Goal: Transaction & Acquisition: Purchase product/service

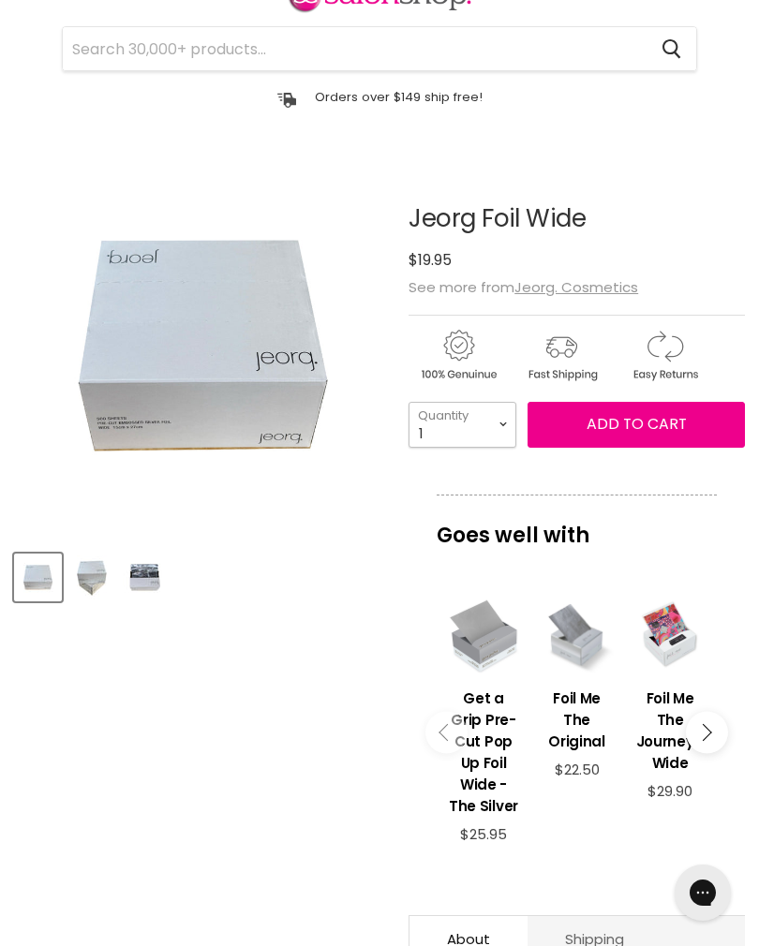
click at [453, 418] on select "1 2 3 4 5 6 7 8 9 10+" at bounding box center [462, 425] width 108 height 46
select select "10+"
type input "10"
click at [669, 432] on span "Add to cart" at bounding box center [636, 424] width 100 height 22
click at [671, 424] on span "Add to cart" at bounding box center [636, 424] width 100 height 22
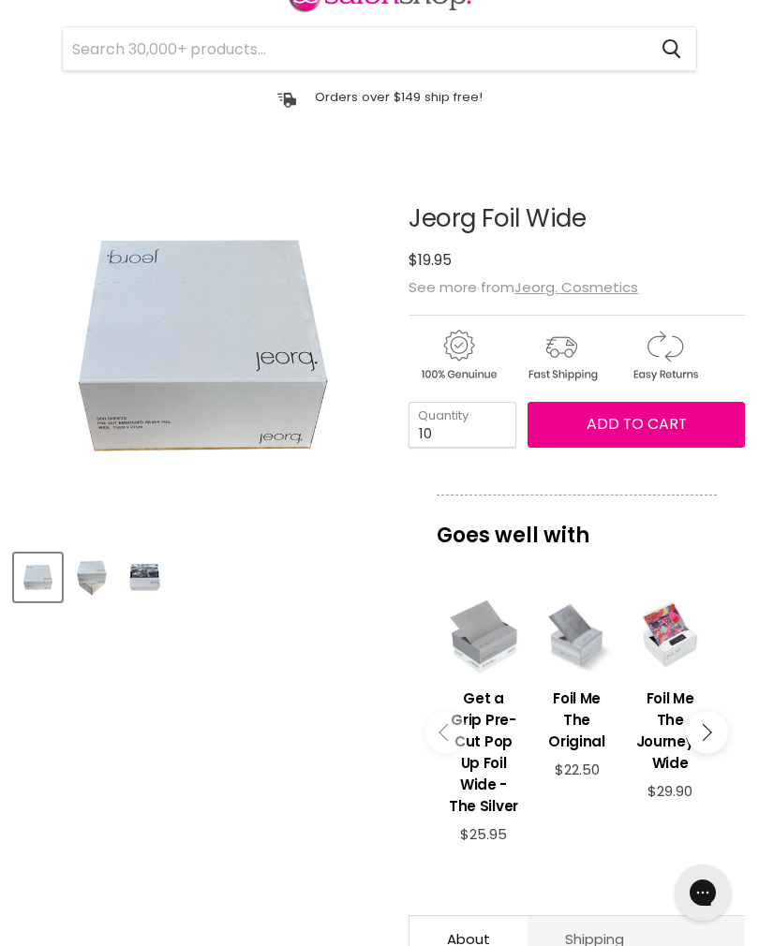
click at [268, 797] on article "Click or scroll to zoom Tap or pinch to zoom Click or scroll to zoom" at bounding box center [379, 710] width 731 height 1104
click at [573, 40] on input "Search" at bounding box center [355, 48] width 584 height 43
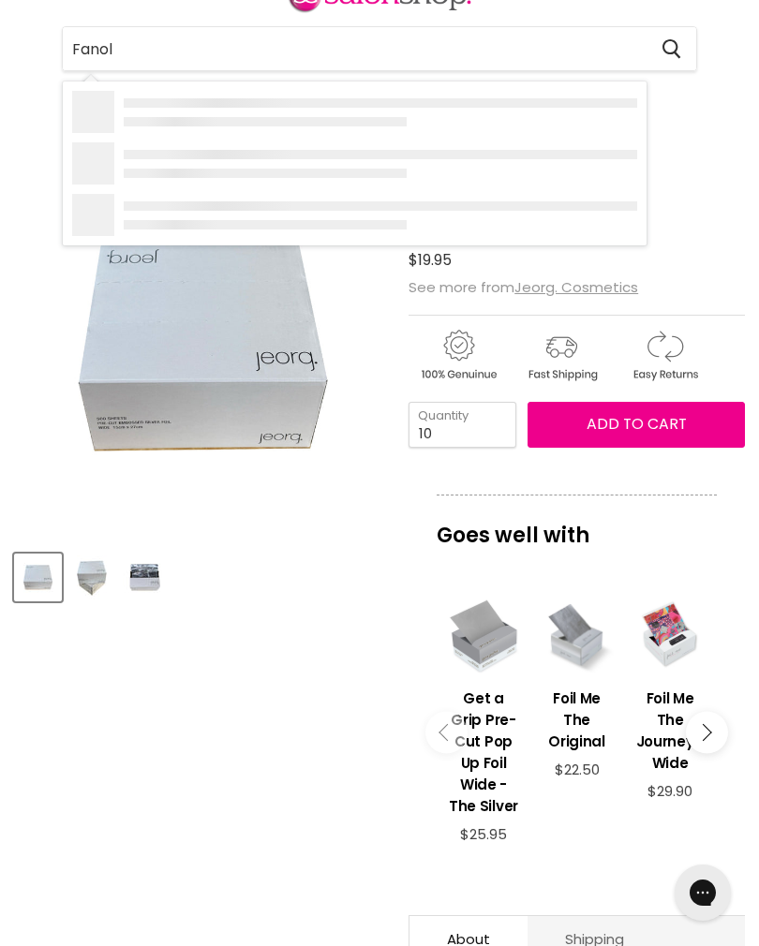
type input "Fanola"
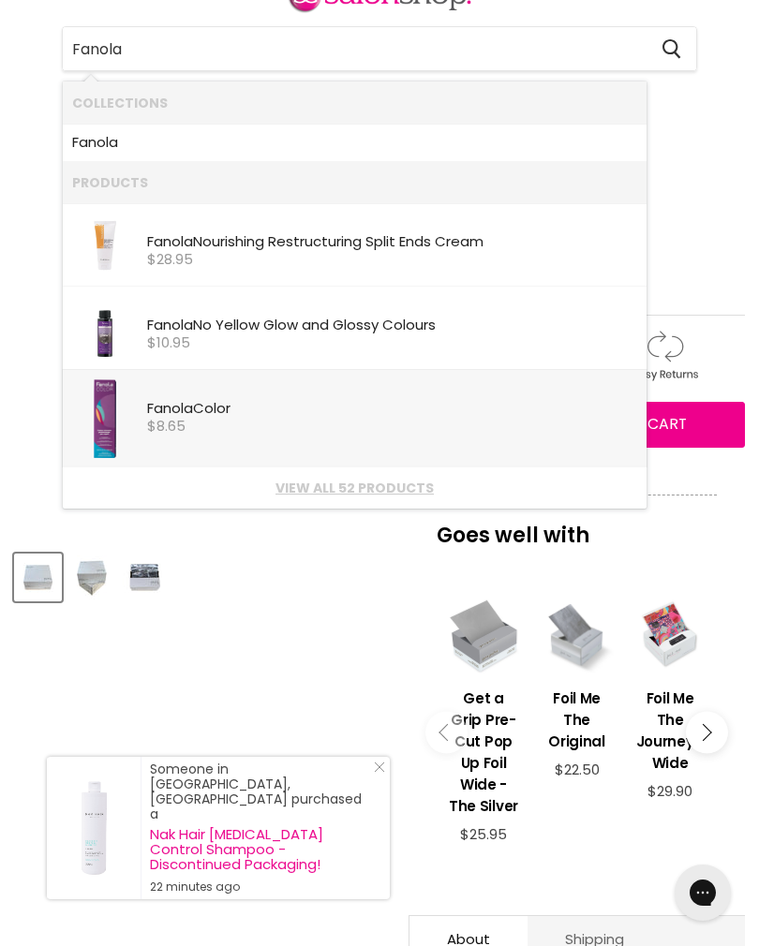
click at [194, 420] on div "$8.65" at bounding box center [392, 427] width 490 height 16
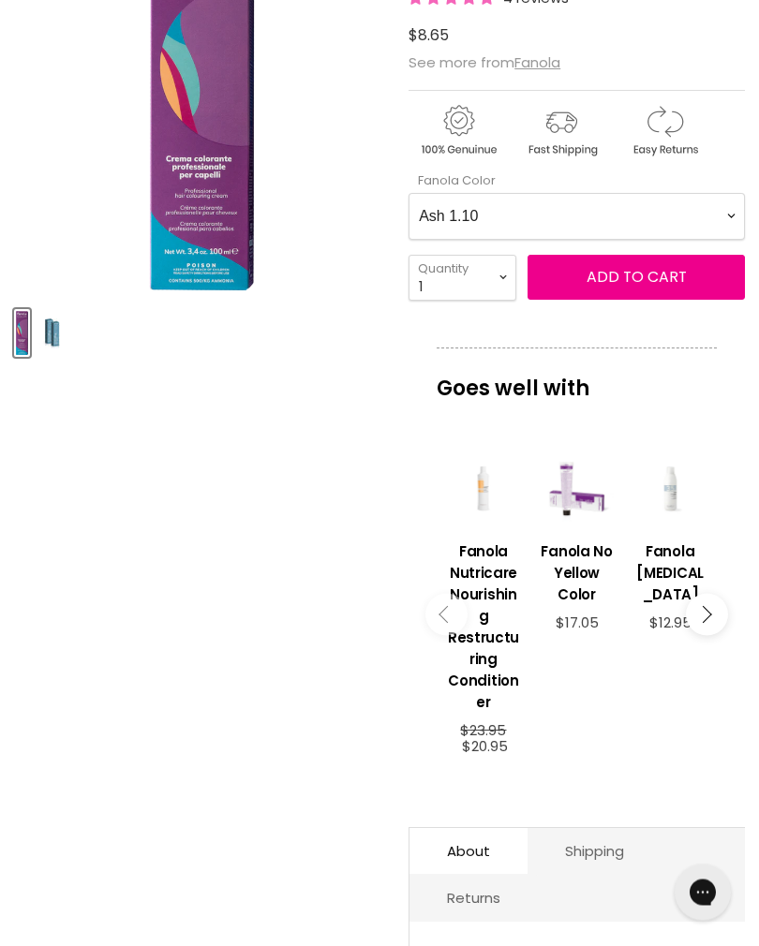
scroll to position [358, 0]
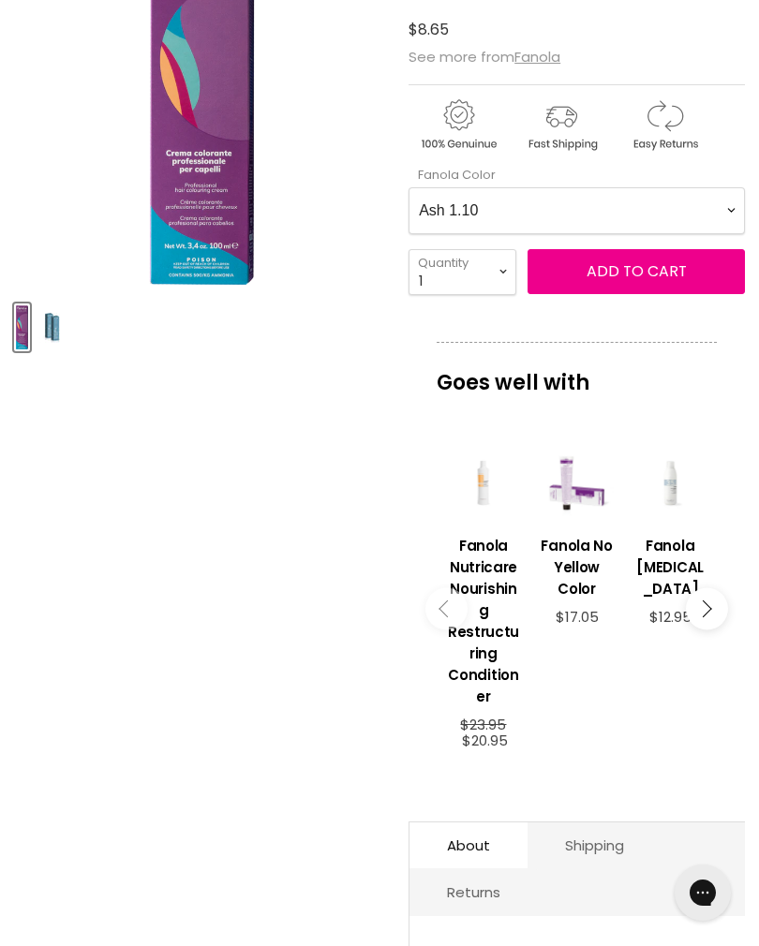
click at [695, 208] on Color-0-0 "Ash 1.10 Ash 5.1 Ash 6.1 Ash 7.1 Ash 8.1 Ash 9.1 Ash 10.1 Intense Ash 5.11 Inte…" at bounding box center [576, 210] width 336 height 47
click at [645, 219] on Color-0-0 "Ash 1.10 Ash 5.1 Ash 6.1 Ash 7.1 Ash 8.1 Ash 9.1 Ash 10.1 Intense Ash 5.11 Inte…" at bounding box center [576, 210] width 336 height 47
click at [658, 275] on span "Add to cart" at bounding box center [636, 271] width 100 height 22
click at [681, 278] on span "Add to cart" at bounding box center [636, 271] width 100 height 22
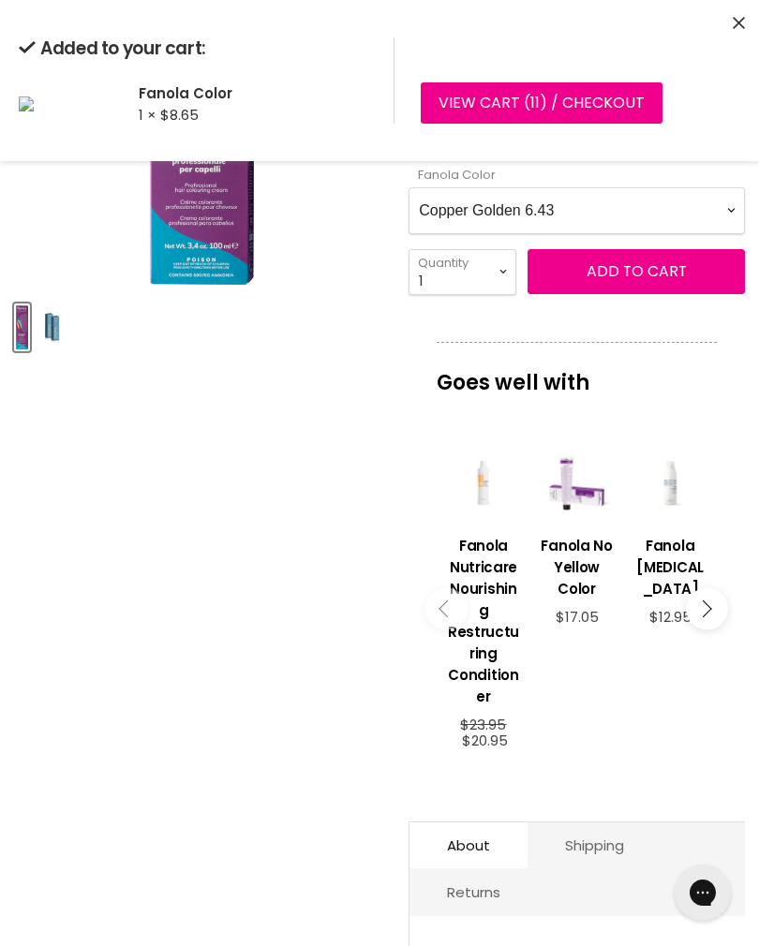
click at [628, 214] on Color-0-0 "Ash 1.10 Ash 5.1 Ash 6.1 Ash 7.1 Ash 8.1 Ash 9.1 Ash 10.1 Intense Ash 5.11 Inte…" at bounding box center [576, 210] width 336 height 47
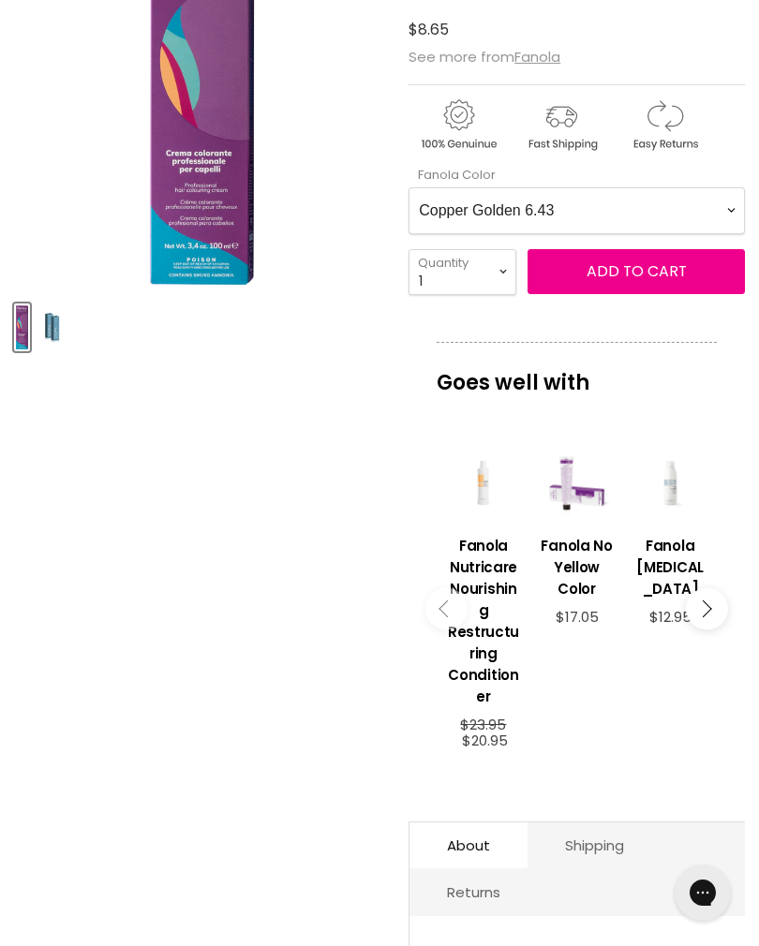
click at [651, 224] on Color-0-0 "Ash 1.10 Ash 5.1 Ash 6.1 Ash 7.1 Ash 8.1 Ash 9.1 Ash 10.1 Intense Ash 5.11 Inte…" at bounding box center [576, 210] width 336 height 47
click at [656, 276] on span "Add to cart" at bounding box center [636, 271] width 100 height 22
click at [651, 208] on Color-0-0 "Ash 1.10 Ash 5.1 Ash 6.1 Ash 7.1 Ash 8.1 Ash 9.1 Ash 10.1 Intense Ash 5.11 Inte…" at bounding box center [576, 210] width 336 height 47
click at [692, 211] on Color-0-0 "Ash 1.10 Ash 5.1 Ash 6.1 Ash 7.1 Ash 8.1 Ash 9.1 Ash 10.1 Intense Ash 5.11 Inte…" at bounding box center [576, 210] width 336 height 47
click at [665, 274] on span "Add to cart" at bounding box center [636, 271] width 100 height 22
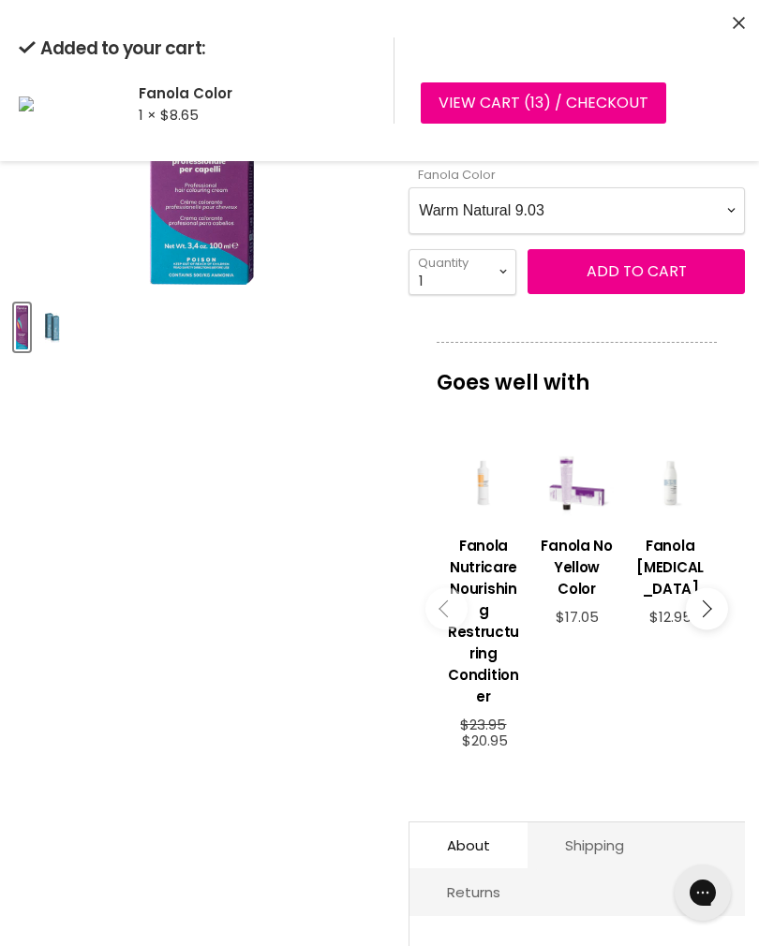
click at [642, 205] on Color-0-0 "Ash 1.10 Ash 5.1 Ash 6.1 Ash 7.1 Ash 8.1 Ash 9.1 Ash 10.1 Intense Ash 5.11 Inte…" at bounding box center [576, 210] width 336 height 47
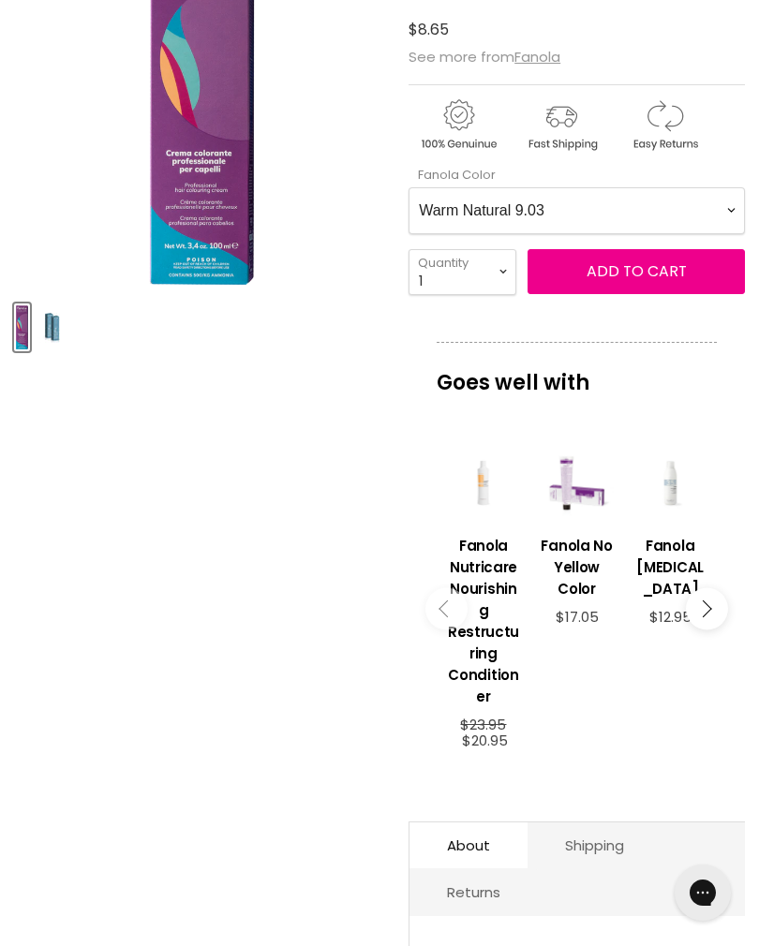
click at [633, 216] on Color-0-0 "Ash 1.10 Ash 5.1 Ash 6.1 Ash 7.1 Ash 8.1 Ash 9.1 Ash 10.1 Intense Ash 5.11 Inte…" at bounding box center [576, 210] width 336 height 47
click at [646, 274] on span "Add to cart" at bounding box center [636, 271] width 100 height 22
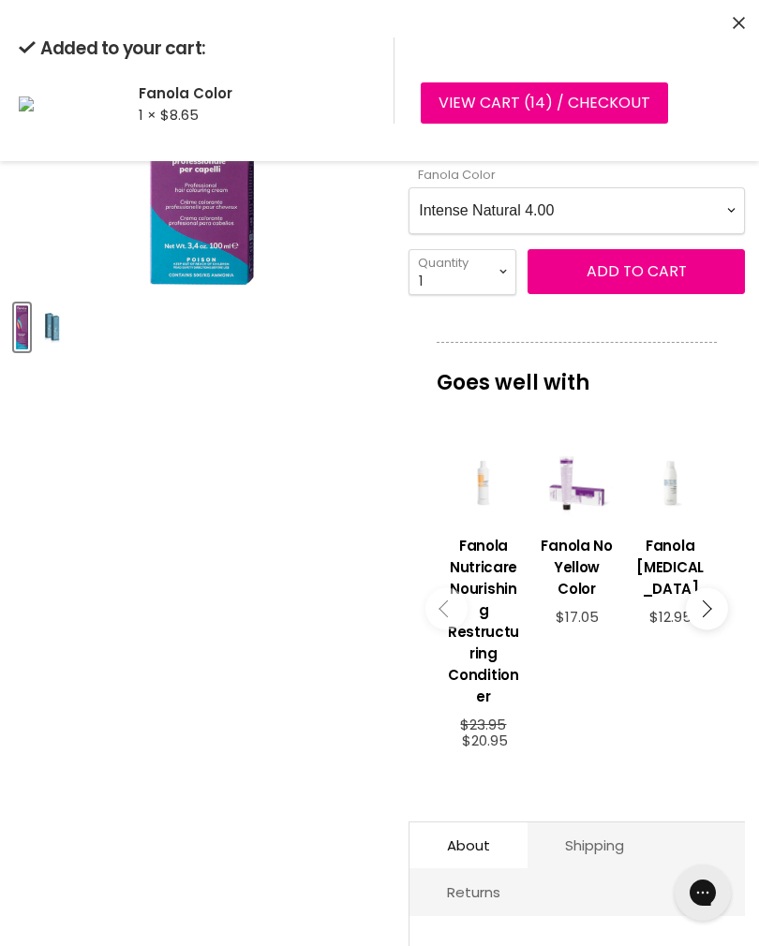
click at [582, 221] on Color-0-0 "Ash 1.10 Ash 5.1 Ash 6.1 Ash 7.1 Ash 8.1 Ash 9.1 Ash 10.1 Intense Ash 5.11 Inte…" at bounding box center [576, 210] width 336 height 47
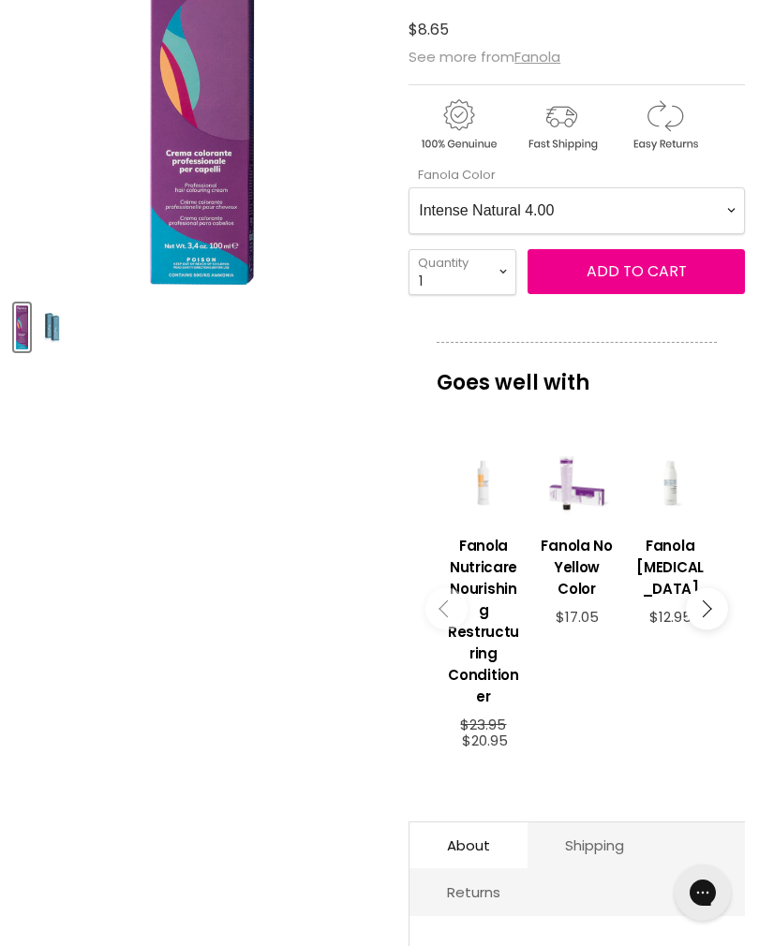
click at [664, 217] on Color-0-0 "Ash 1.10 Ash 5.1 Ash 6.1 Ash 7.1 Ash 8.1 Ash 9.1 Ash 10.1 Intense Ash 5.11 Inte…" at bounding box center [576, 210] width 336 height 47
select Color-0-0 "Intense Natural 5.00"
click at [465, 287] on select "1 2 3 4 5 6 7 8 9 10+" at bounding box center [462, 272] width 108 height 46
select select "4"
type input "4"
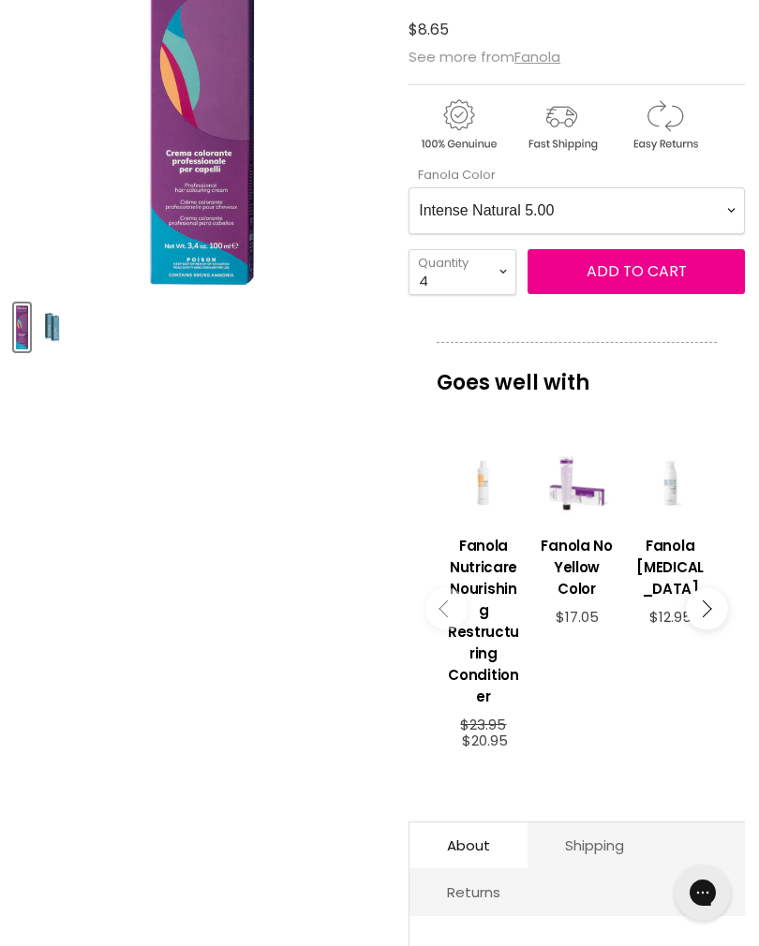
click at [638, 279] on span "Add to cart" at bounding box center [636, 271] width 100 height 22
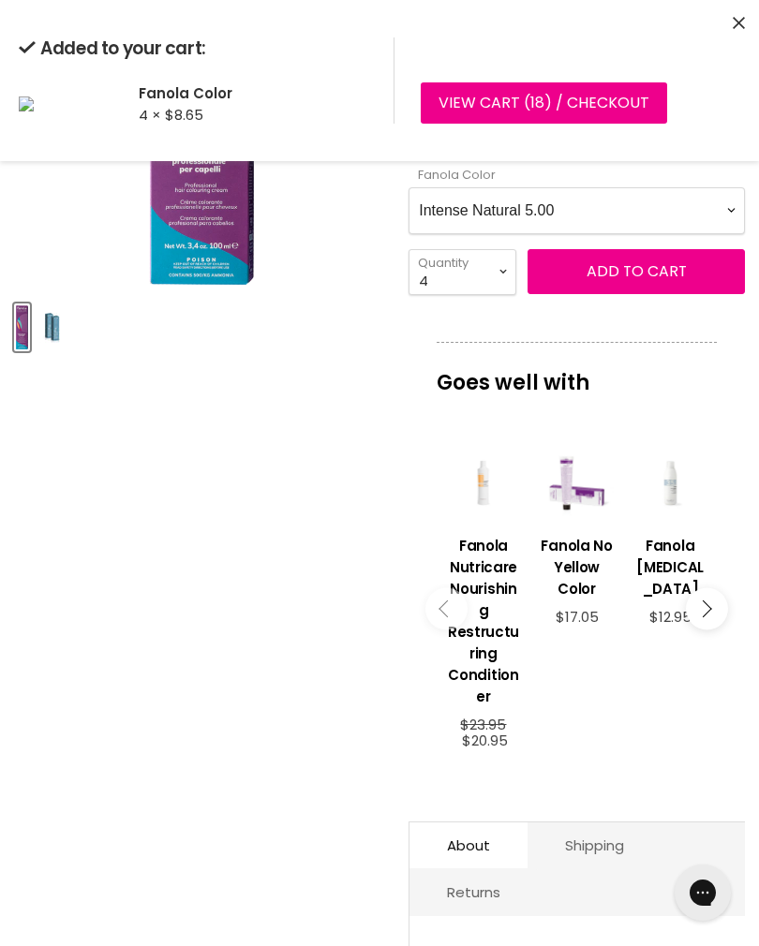
click at [589, 214] on Color-0-0 "Ash 1.10 Ash 5.1 Ash 6.1 Ash 7.1 Ash 8.1 Ash 9.1 Ash 10.1 Intense Ash 5.11 Inte…" at bounding box center [576, 210] width 336 height 47
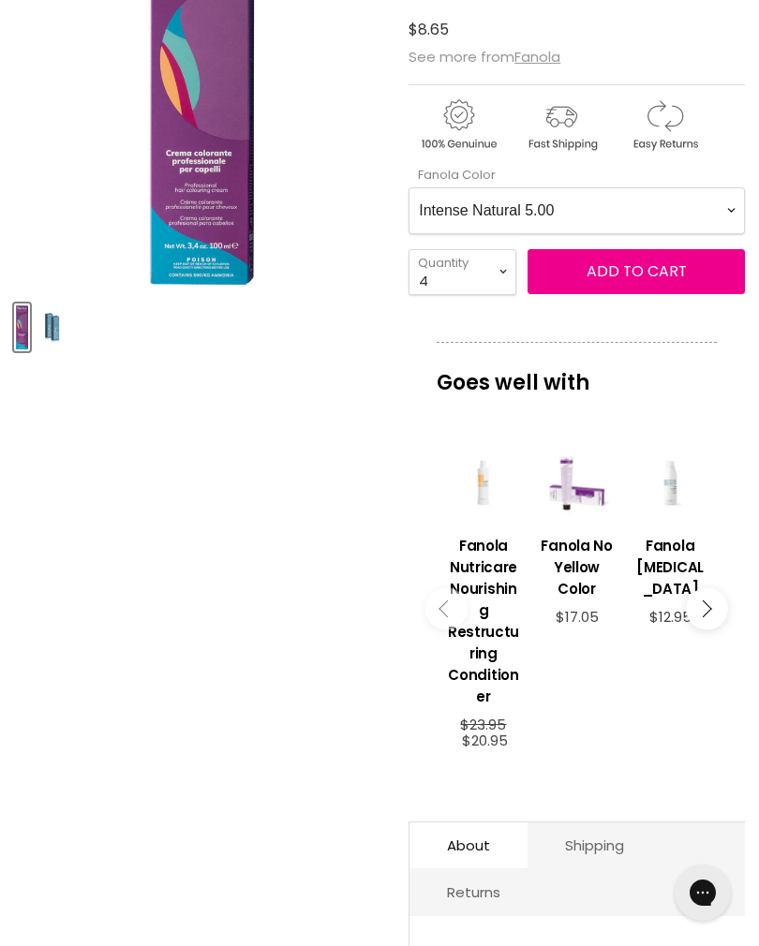
click at [616, 206] on Color-0-0 "Ash 1.10 Ash 5.1 Ash 6.1 Ash 7.1 Ash 8.1 Ash 9.1 Ash 10.1 Intense Ash 5.11 Inte…" at bounding box center [576, 210] width 336 height 47
click at [617, 227] on Color-0-0 "Ash 1.10 Ash 5.1 Ash 6.1 Ash 7.1 Ash 8.1 Ash 9.1 Ash 10.1 Intense Ash 5.11 Inte…" at bounding box center [576, 210] width 336 height 47
click at [646, 271] on span "Add to cart" at bounding box center [636, 271] width 100 height 22
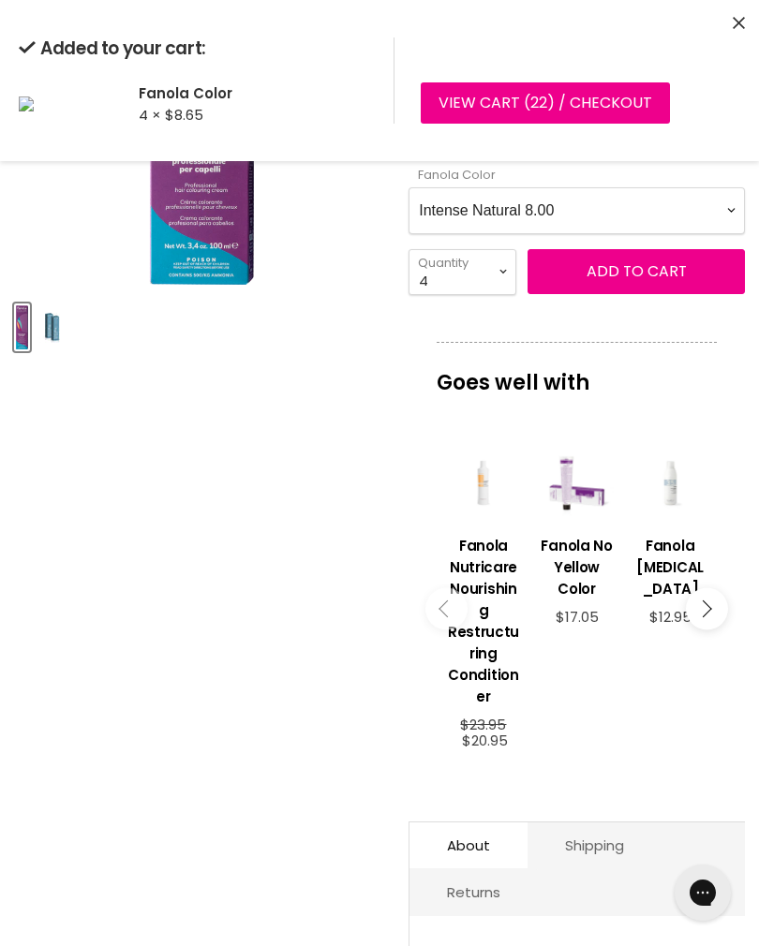
click at [578, 215] on Color-0-0 "Ash 1.10 Ash 5.1 Ash 6.1 Ash 7.1 Ash 8.1 Ash 9.1 Ash 10.1 Intense Ash 5.11 Inte…" at bounding box center [576, 210] width 336 height 47
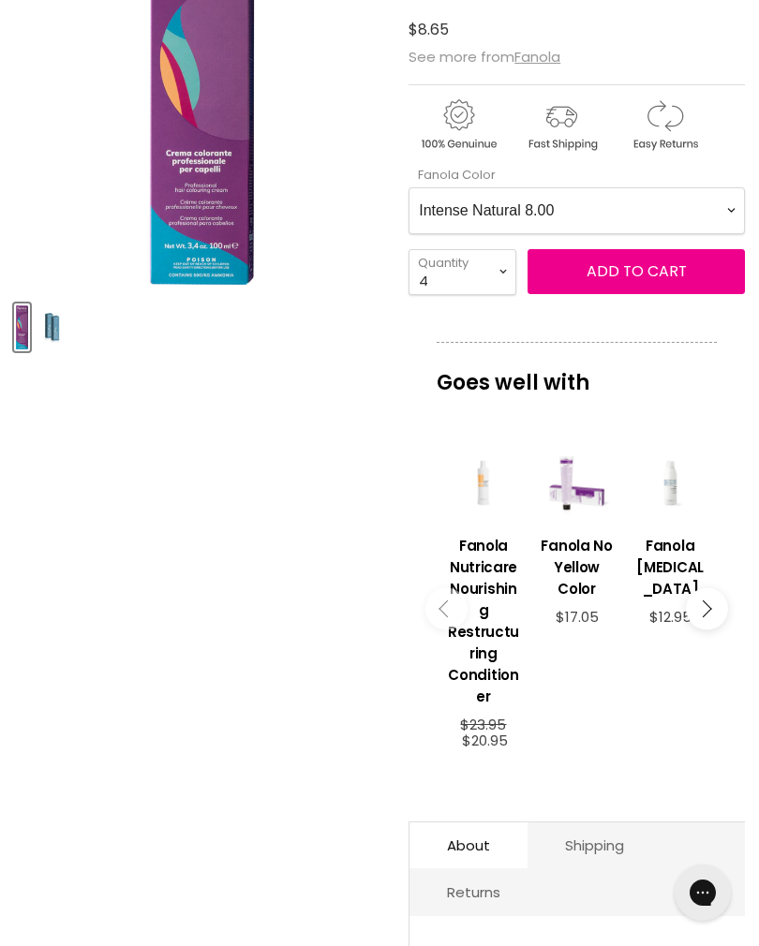
click at [617, 212] on Color-0-0 "Ash 1.10 Ash 5.1 Ash 6.1 Ash 7.1 Ash 8.1 Ash 9.1 Ash 10.1 Intense Ash 5.11 Inte…" at bounding box center [576, 210] width 336 height 47
select Color-0-0 "Intense Natural 9.00"
click at [476, 288] on select "1 2 3 4 5 6 7 8 9 10+" at bounding box center [462, 272] width 108 height 46
click at [482, 274] on select "1 2 3 4 5 6 7 8 9 10+" at bounding box center [462, 272] width 108 height 46
select select "2"
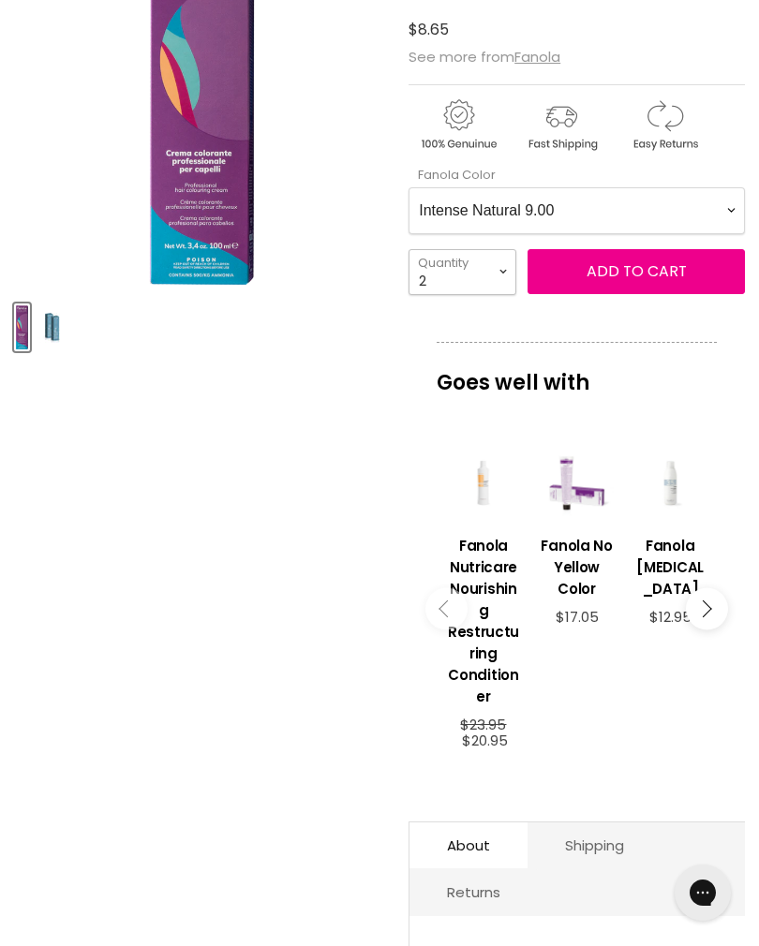
type input "2"
click at [664, 274] on span "Add to cart" at bounding box center [636, 271] width 100 height 22
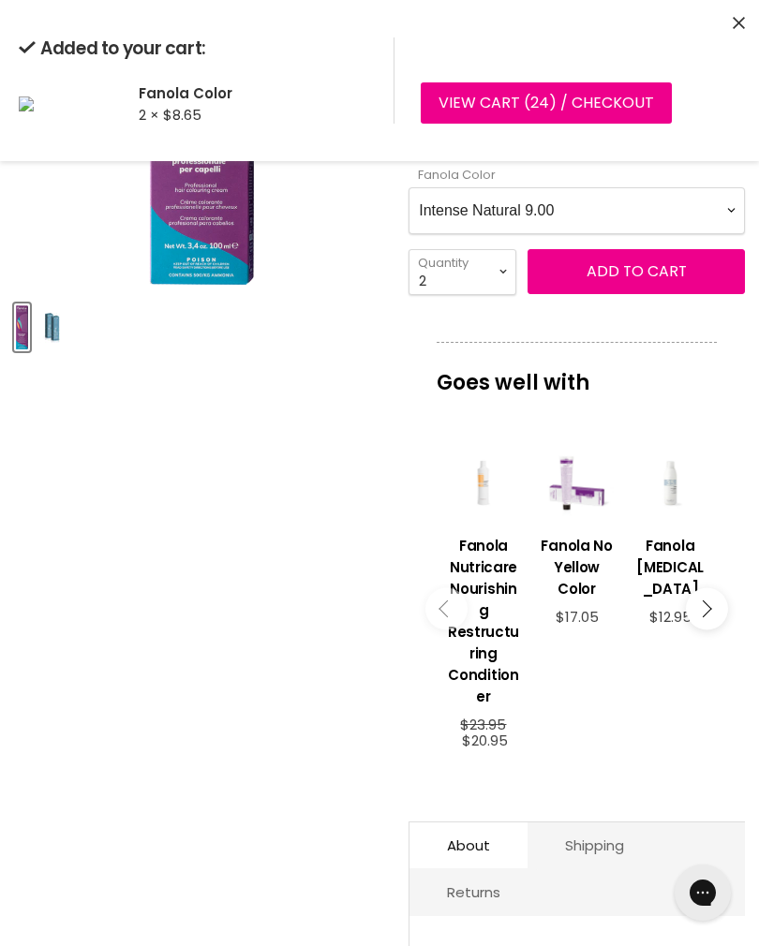
click at [632, 220] on Color-0-0 "Ash 1.10 Ash 5.1 Ash 6.1 Ash 7.1 Ash 8.1 Ash 9.1 Ash 10.1 Intense Ash 5.11 Inte…" at bounding box center [576, 210] width 336 height 47
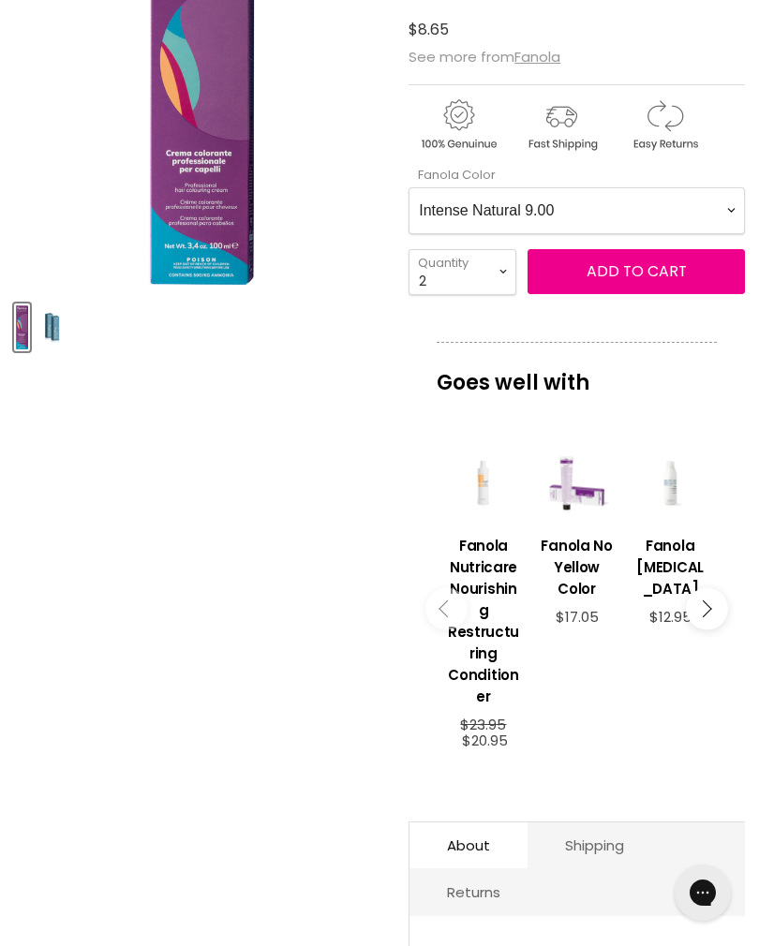
click at [664, 211] on Color-0-0 "Ash 1.10 Ash 5.1 Ash 6.1 Ash 7.1 Ash 8.1 Ash 9.1 Ash 10.1 Intense Ash 5.11 Inte…" at bounding box center [576, 210] width 336 height 47
click at [669, 205] on Color-0-0 "Ash 1.10 Ash 5.1 Ash 6.1 Ash 7.1 Ash 8.1 Ash 9.1 Ash 10.1 Intense Ash 5.11 Inte…" at bounding box center [576, 210] width 336 height 47
click at [628, 282] on span "Add to cart" at bounding box center [636, 271] width 100 height 22
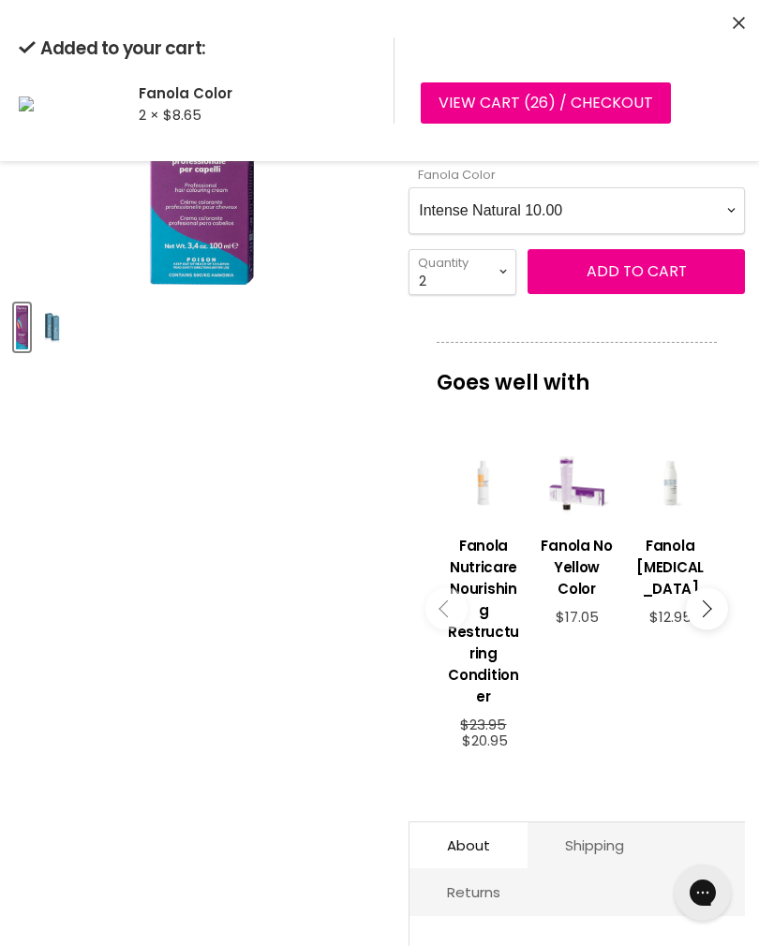
click at [553, 215] on Color-0-0 "Ash 1.10 Ash 5.1 Ash 6.1 Ash 7.1 Ash 8.1 Ash 9.1 Ash 10.1 Intense Ash 5.11 Inte…" at bounding box center [576, 210] width 336 height 47
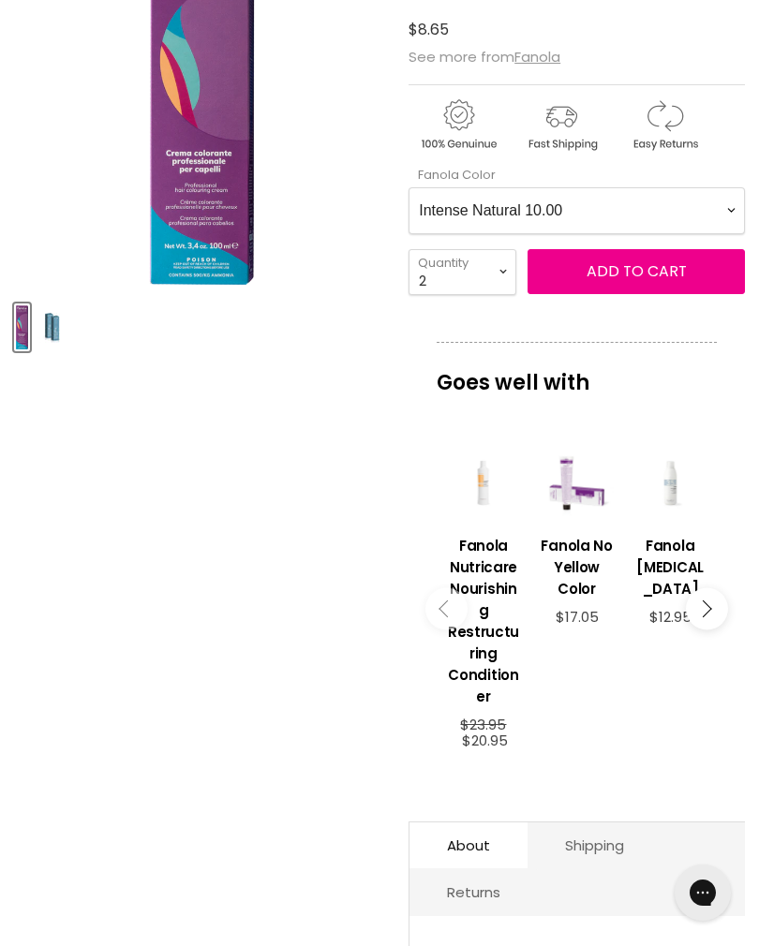
click at [631, 220] on Color-0-0 "Ash 1.10 Ash 5.1 Ash 6.1 Ash 7.1 Ash 8.1 Ash 9.1 Ash 10.1 Intense Ash 5.11 Inte…" at bounding box center [576, 210] width 336 height 47
click at [667, 282] on span "Add to cart" at bounding box center [636, 271] width 100 height 22
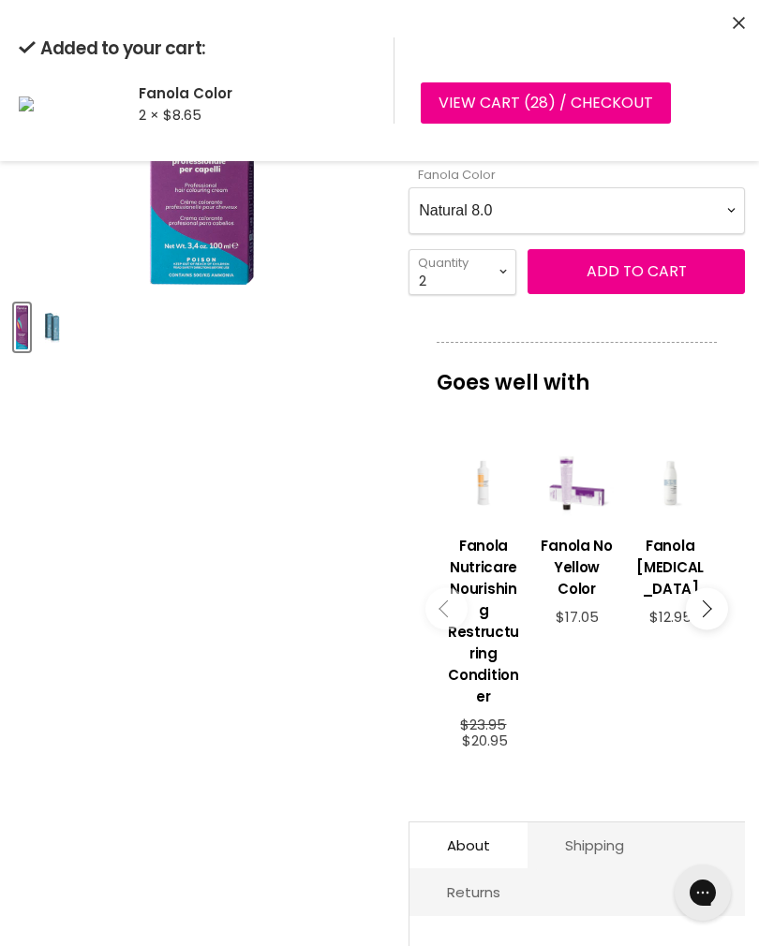
click at [656, 212] on Color-0-0 "Ash 1.10 Ash 5.1 Ash 6.1 Ash 7.1 Ash 8.1 Ash 9.1 Ash 10.1 Intense Ash 5.11 Inte…" at bounding box center [576, 210] width 336 height 47
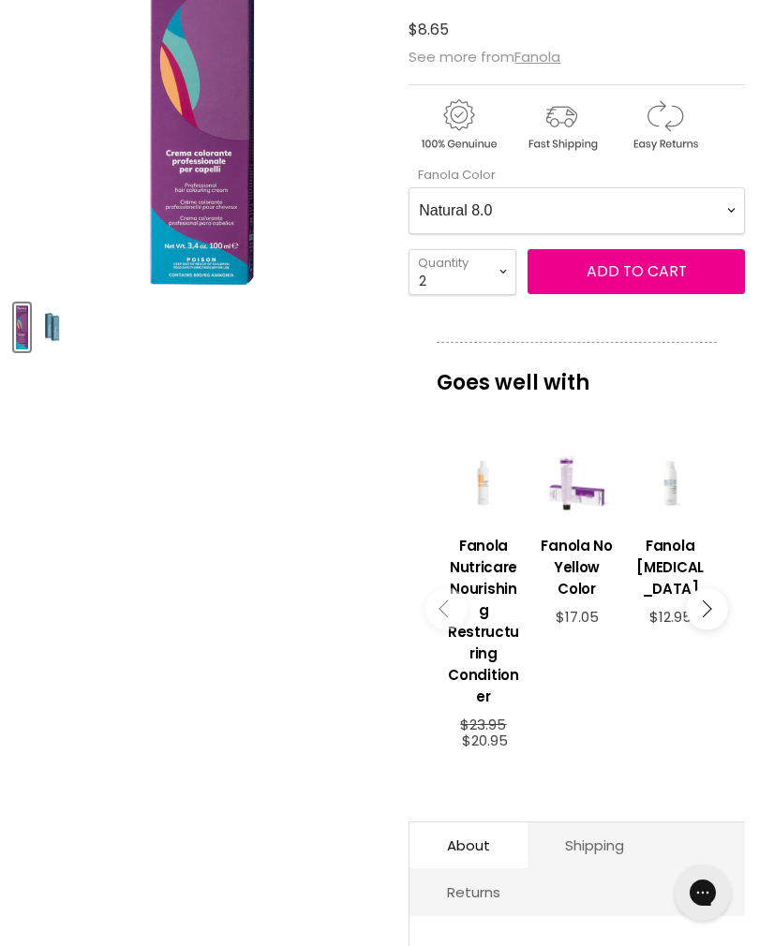
click at [687, 214] on Color-0-0 "Ash 1.10 Ash 5.1 Ash 6.1 Ash 7.1 Ash 8.1 Ash 9.1 Ash 10.1 Intense Ash 5.11 Inte…" at bounding box center [576, 210] width 336 height 47
select Color-0-0 "Intense Ash 8.11"
click at [485, 282] on select "1 2 3 4 5 6 7 8 9 10+" at bounding box center [462, 272] width 108 height 46
select select "1"
type input "1"
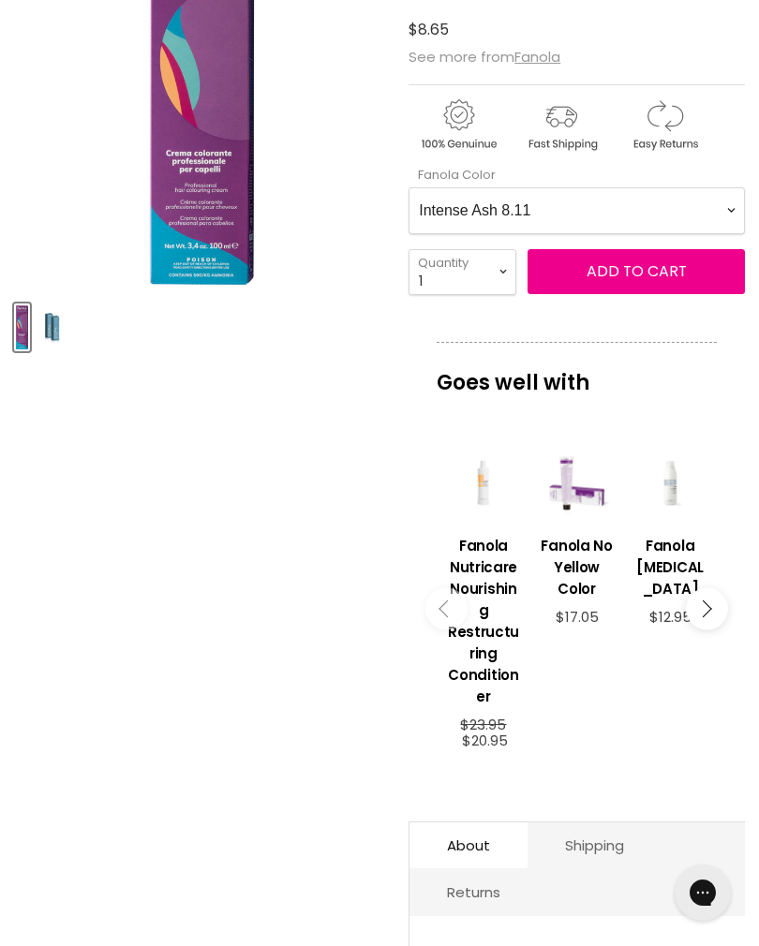
click at [663, 280] on span "Add to cart" at bounding box center [636, 271] width 100 height 22
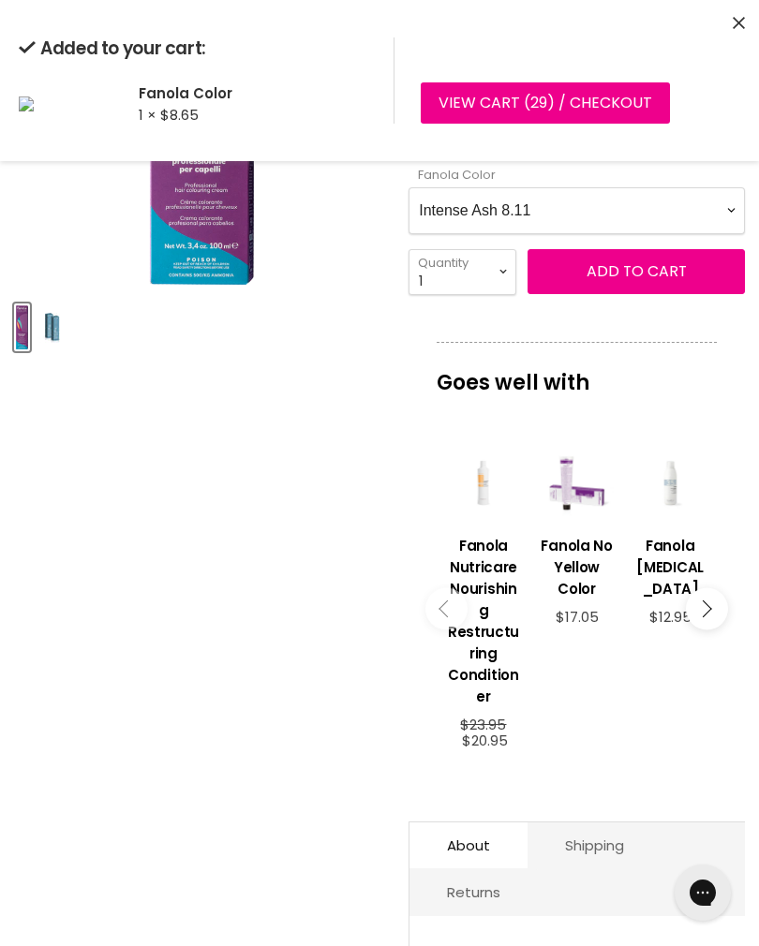
click at [602, 214] on Color-0-0 "Ash 1.10 Ash 5.1 Ash 6.1 Ash 7.1 Ash 8.1 Ash 9.1 Ash 10.1 Intense Ash 5.11 Inte…" at bounding box center [576, 210] width 336 height 47
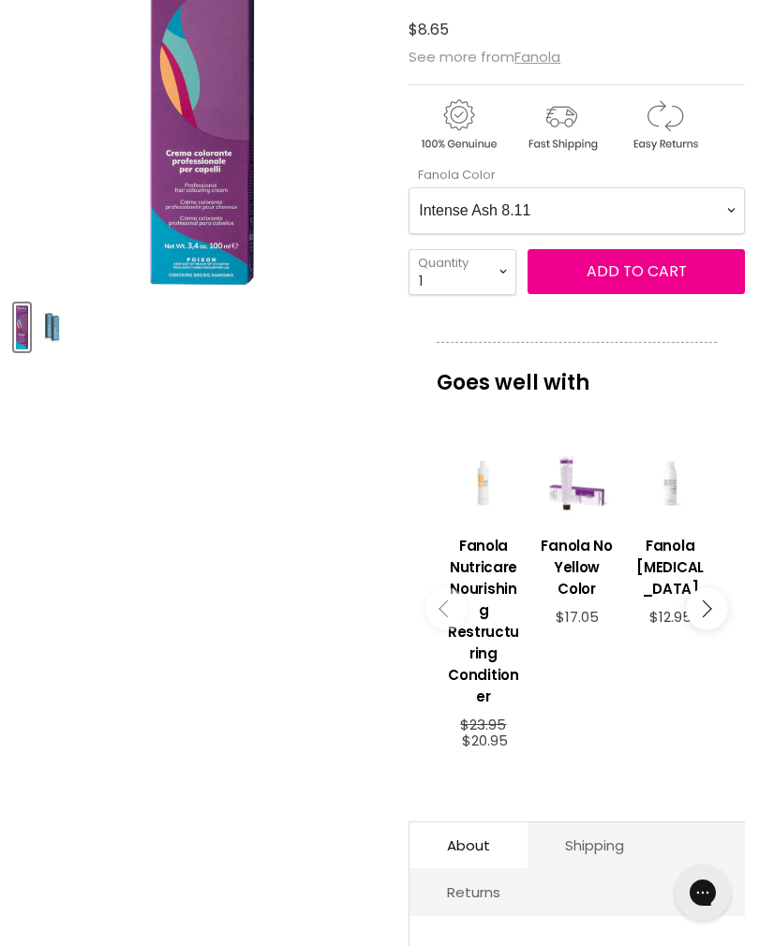
click at [631, 221] on Color-0-0 "Ash 1.10 Ash 5.1 Ash 6.1 Ash 7.1 Ash 8.1 Ash 9.1 Ash 10.1 Intense Ash 5.11 Inte…" at bounding box center [576, 210] width 336 height 47
click at [569, 212] on Color-0-0 "Ash 1.10 Ash 5.1 Ash 6.1 Ash 7.1 Ash 8.1 Ash 9.1 Ash 10.1 Intense Ash 5.11 Inte…" at bounding box center [576, 210] width 336 height 47
click at [685, 275] on span "Add to cart" at bounding box center [636, 271] width 100 height 22
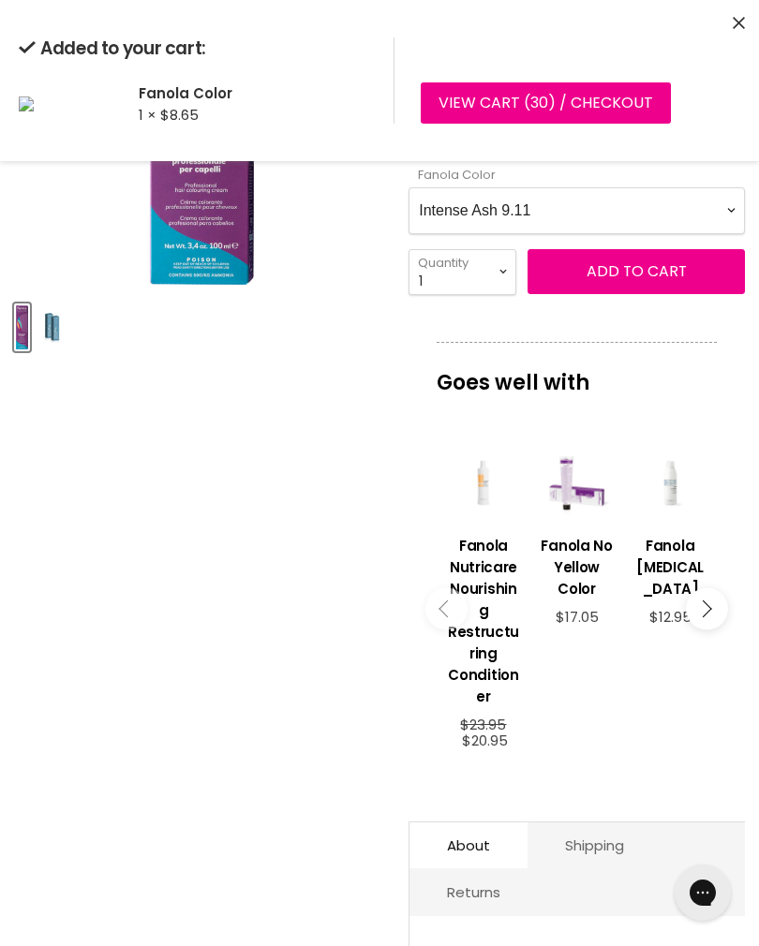
click at [675, 216] on Color-0-0 "Ash 1.10 Ash 5.1 Ash 6.1 Ash 7.1 Ash 8.1 Ash 9.1 Ash 10.1 Intense Ash 5.11 Inte…" at bounding box center [576, 210] width 336 height 47
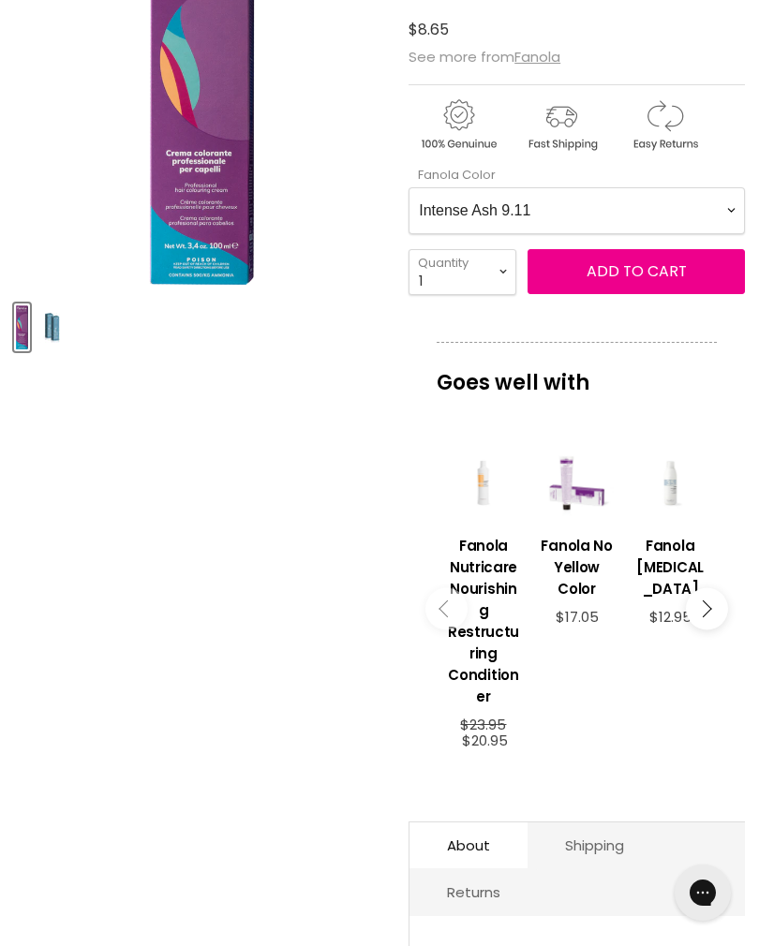
click at [659, 225] on Color-0-0 "Ash 1.10 Ash 5.1 Ash 6.1 Ash 7.1 Ash 8.1 Ash 9.1 Ash 10.1 Intense Ash 5.11 Inte…" at bounding box center [576, 210] width 336 height 47
click at [665, 276] on span "Add to cart" at bounding box center [636, 271] width 100 height 22
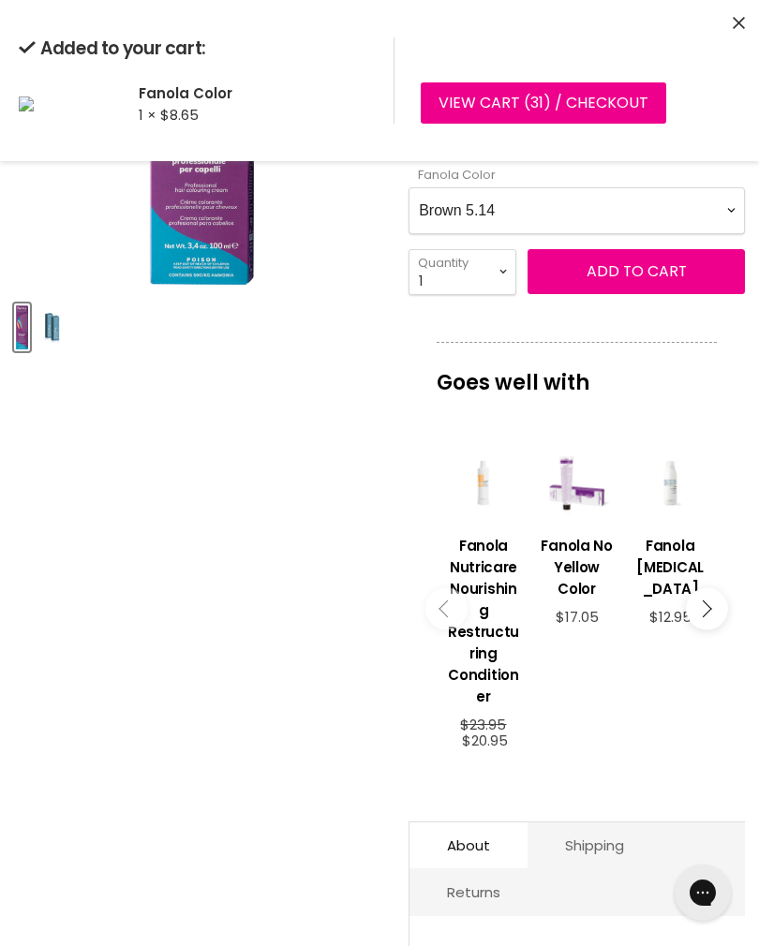
click at [620, 208] on Color-0-0 "Ash 1.10 Ash 5.1 Ash 6.1 Ash 7.1 Ash 8.1 Ash 9.1 Ash 10.1 Intense Ash 5.11 Inte…" at bounding box center [576, 210] width 336 height 47
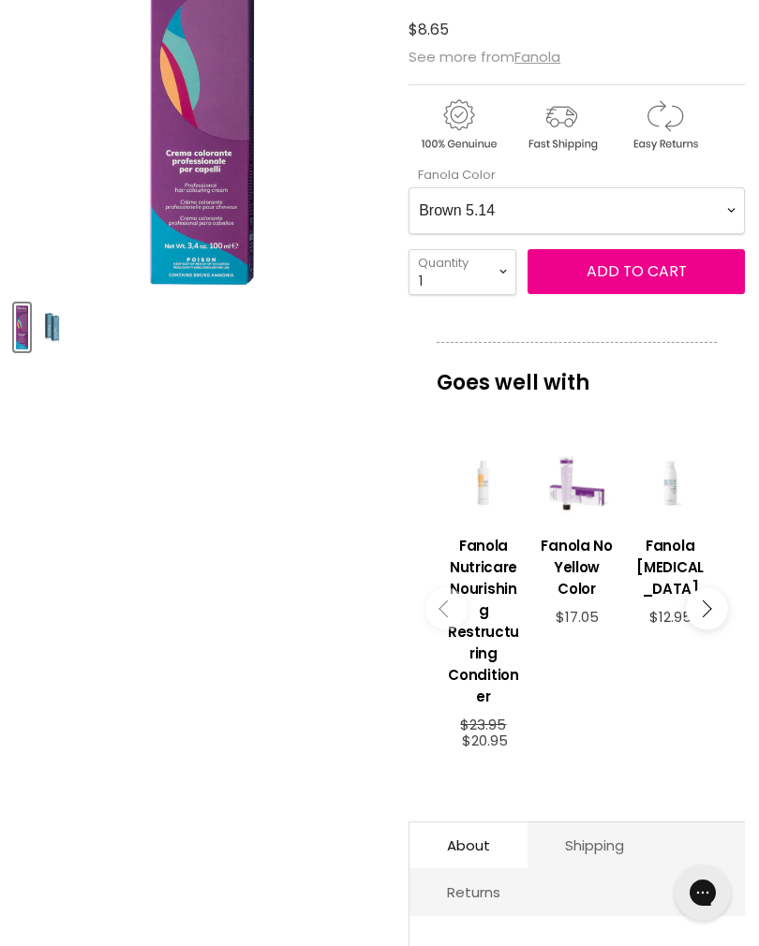
click at [623, 216] on Color-0-0 "Ash 1.10 Ash 5.1 Ash 6.1 Ash 7.1 Ash 8.1 Ash 9.1 Ash 10.1 Intense Ash 5.11 Inte…" at bounding box center [576, 210] width 336 height 47
click at [665, 203] on Color-0-0 "Ash 1.10 Ash 5.1 Ash 6.1 Ash 7.1 Ash 8.1 Ash 9.1 Ash 10.1 Intense Ash 5.11 Inte…" at bounding box center [576, 210] width 336 height 47
select Color-0-0 "Ash 8.1"
click at [462, 276] on select "1 2 3 4 5 6 7 8 9 10+" at bounding box center [462, 272] width 108 height 46
select select "2"
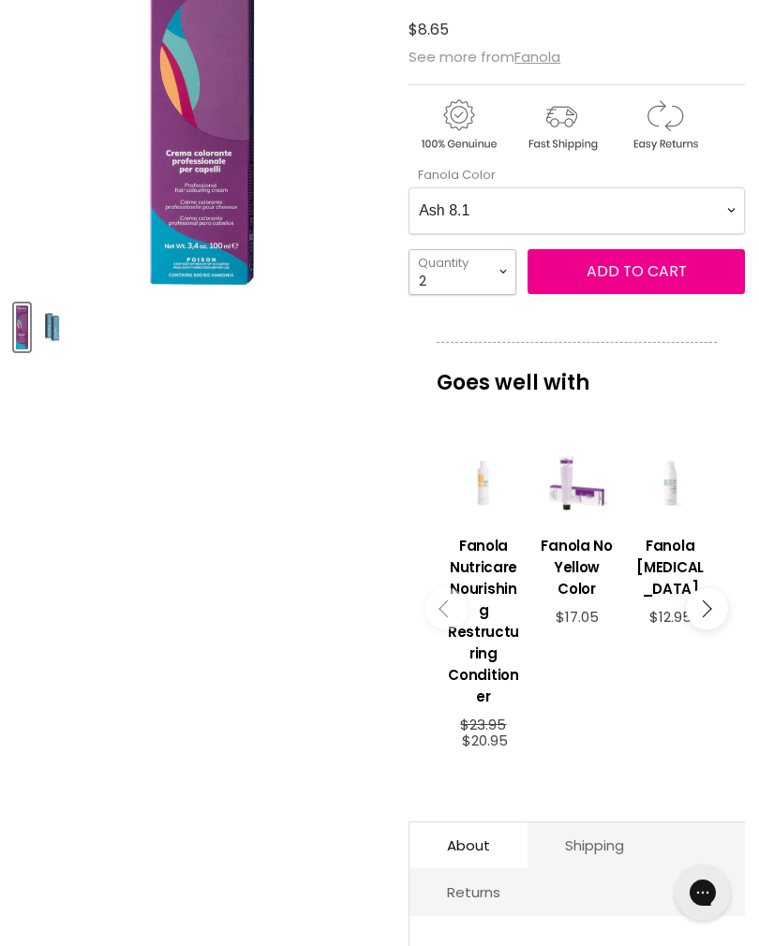
type input "2"
click at [668, 276] on span "Add to cart" at bounding box center [636, 271] width 100 height 22
click at [537, 216] on Color-0-0 "Ash 1.10 Ash 5.1 Ash 6.1 Ash 7.1 Ash 8.1 Ash 9.1 Ash 10.1 Intense Ash 5.11 Inte…" at bounding box center [576, 210] width 336 height 47
click at [589, 224] on Color-0-0 "Ash 1.10 Ash 5.1 Ash 6.1 Ash 7.1 Ash 8.1 Ash 9.1 Ash 10.1 Intense Ash 5.11 Inte…" at bounding box center [576, 210] width 336 height 47
select Color-0-0 "Ash 6.1"
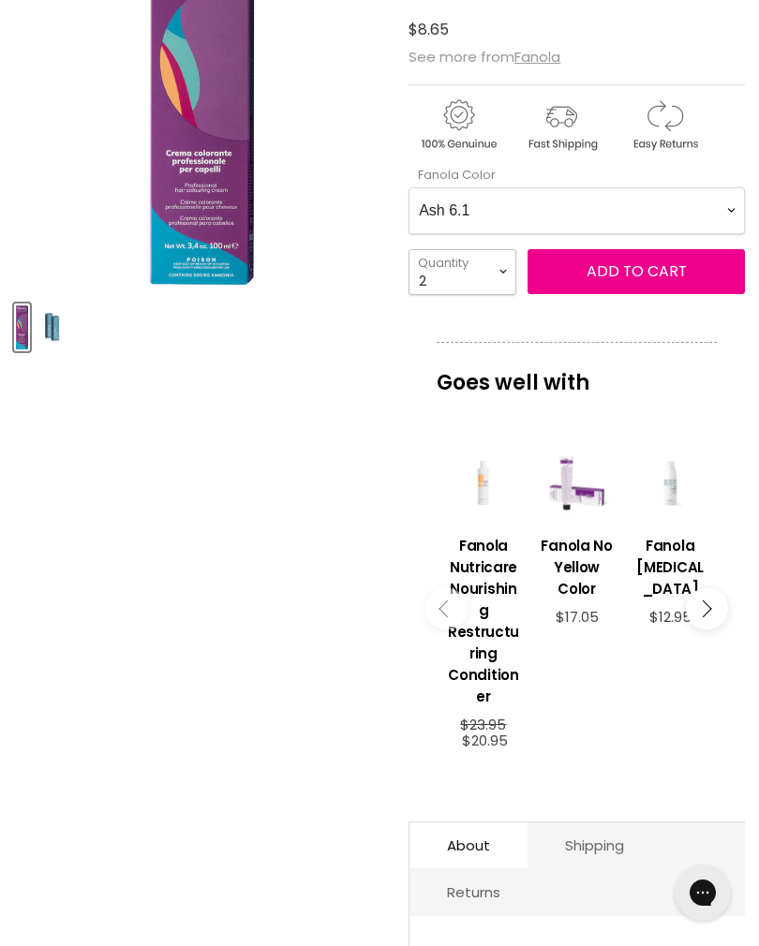
click at [478, 268] on select "1 2 3 4 5 6 7 8 9 10+" at bounding box center [462, 272] width 108 height 46
click at [471, 278] on select "1 2 3 4 5 6 7 8 9 10+" at bounding box center [462, 272] width 108 height 46
select select "1"
type input "1"
click at [651, 275] on span "Add to cart" at bounding box center [636, 271] width 100 height 22
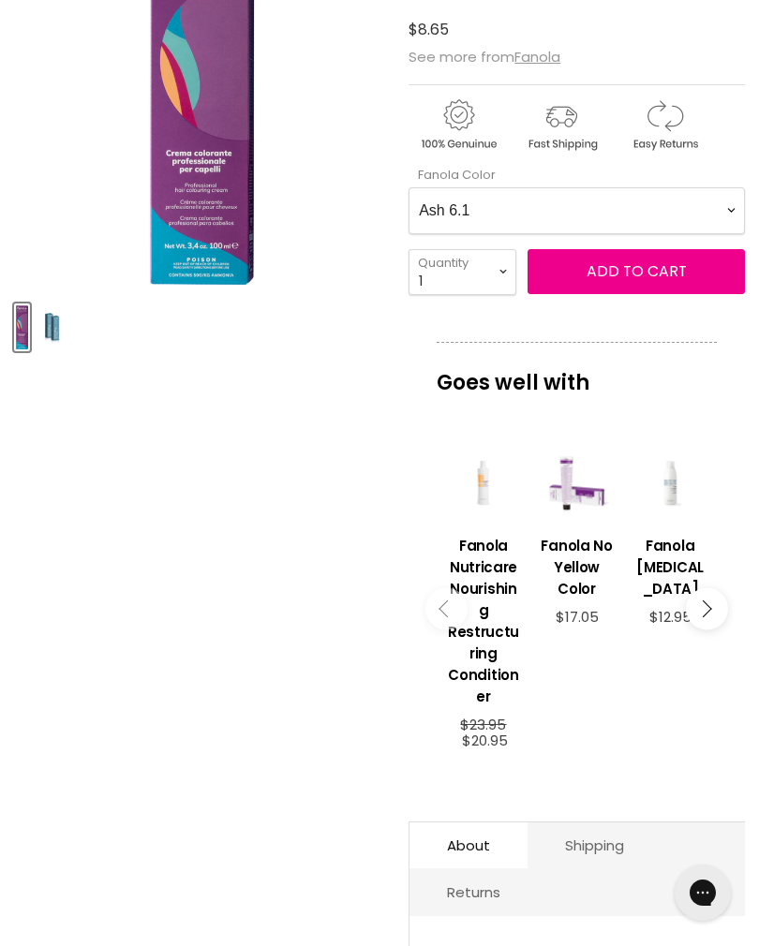
click at [552, 211] on Color-0-0 "Ash 1.10 Ash 5.1 Ash 6.1 Ash 7.1 Ash 8.1 Ash 9.1 Ash 10.1 Intense Ash 5.11 Inte…" at bounding box center [576, 210] width 336 height 47
click at [709, 230] on Color-0-0 "Ash 1.10 Ash 5.1 Ash 6.1 Ash 7.1 Ash 8.1 Ash 9.1 Ash 10.1 Intense Ash 5.11 Inte…" at bounding box center [576, 210] width 336 height 47
click at [655, 280] on span "Add to cart" at bounding box center [636, 271] width 100 height 22
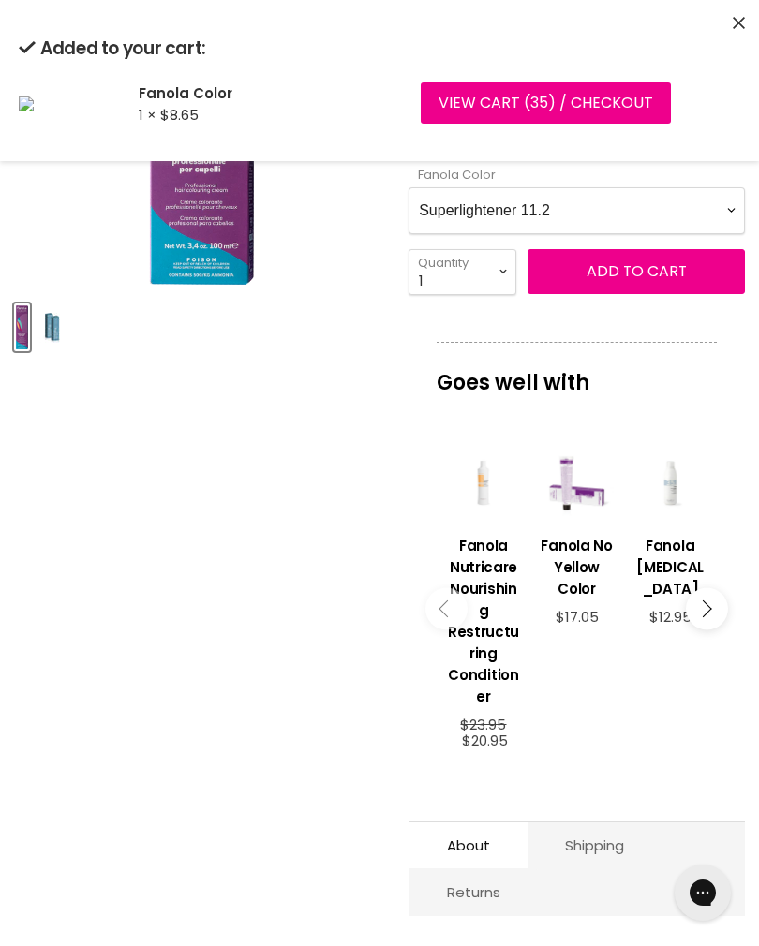
click at [616, 216] on Color-0-0 "Ash 1.10 Ash 5.1 Ash 6.1 Ash 7.1 Ash 8.1 Ash 9.1 Ash 10.1 Intense Ash 5.11 Inte…" at bounding box center [576, 210] width 336 height 47
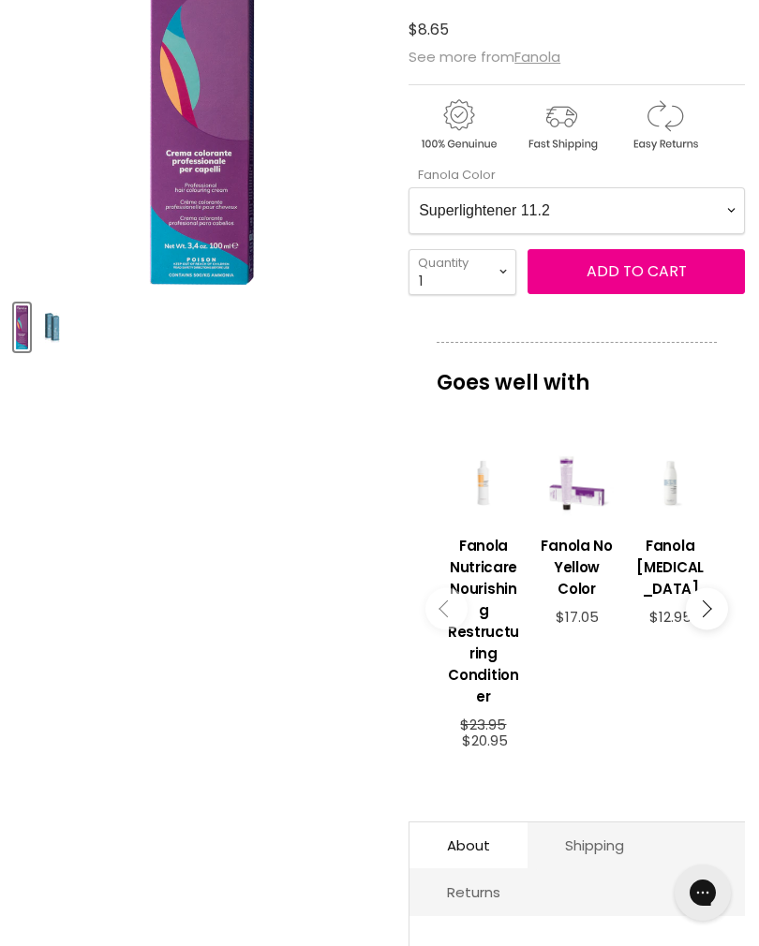
click at [620, 221] on Color-0-0 "Ash 1.10 Ash 5.1 Ash 6.1 Ash 7.1 Ash 8.1 Ash 9.1 Ash 10.1 Intense Ash 5.11 Inte…" at bounding box center [576, 210] width 336 height 47
select Color-0-0 "Intense Violet 5.22"
click at [678, 278] on span "Add to cart" at bounding box center [636, 271] width 100 height 22
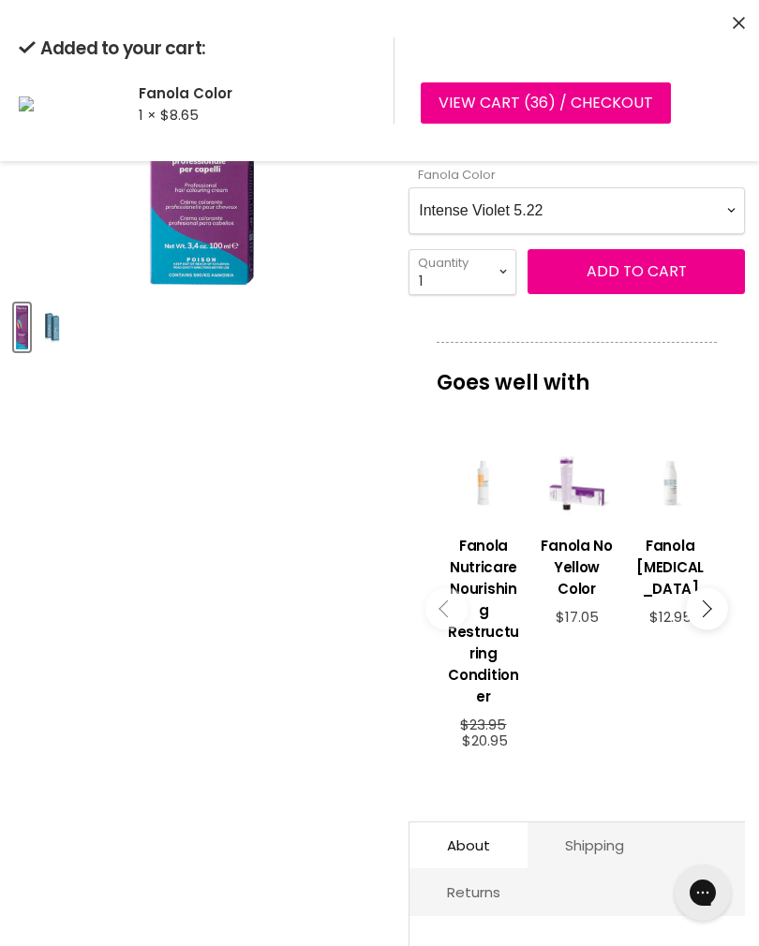
click at [616, 215] on Color-0-0 "Ash 1.10 Ash 5.1 Ash 6.1 Ash 7.1 Ash 8.1 Ash 9.1 Ash 10.1 Intense Ash 5.11 Inte…" at bounding box center [576, 210] width 336 height 47
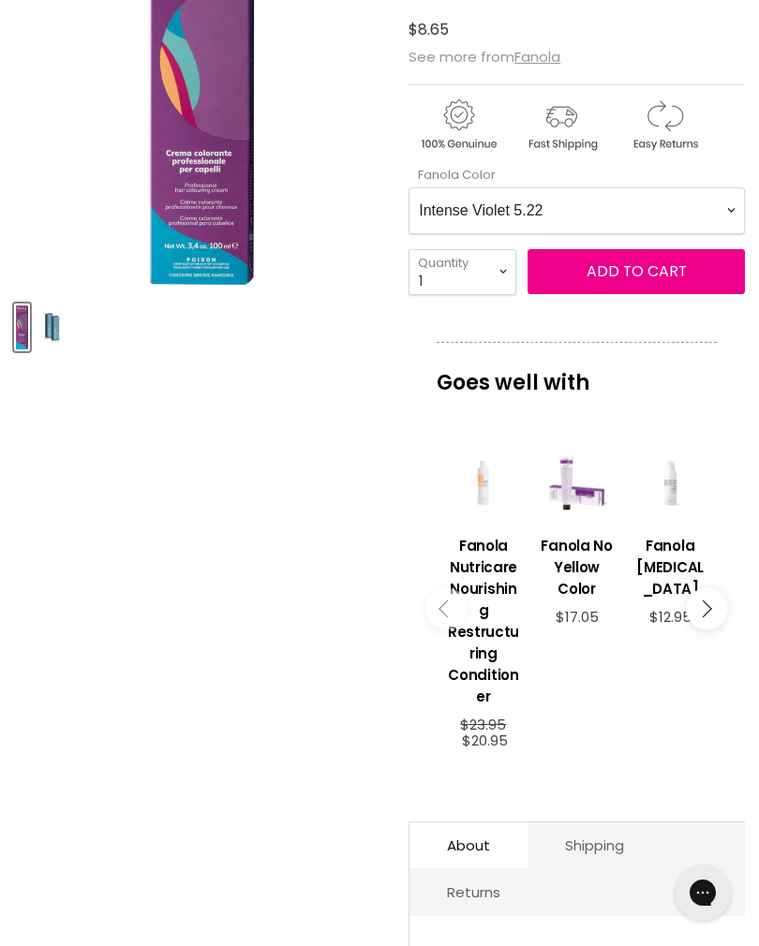
click at [680, 213] on Color-0-0 "Ash 1.10 Ash 5.1 Ash 6.1 Ash 7.1 Ash 8.1 Ash 9.1 Ash 10.1 Intense Ash 5.11 Inte…" at bounding box center [576, 210] width 336 height 47
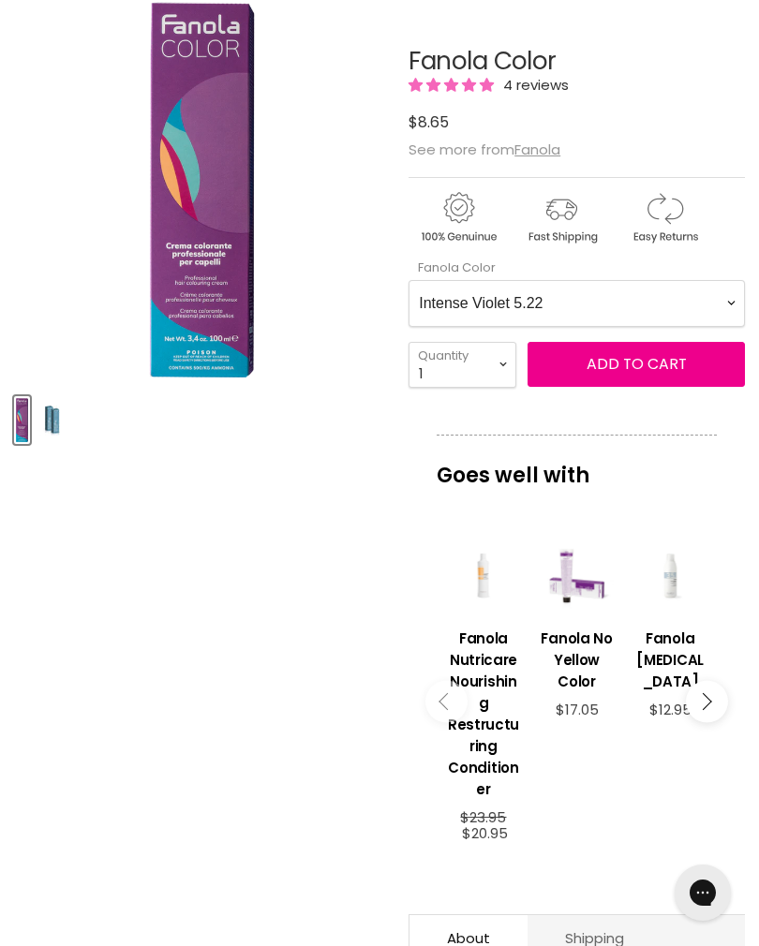
scroll to position [0, 0]
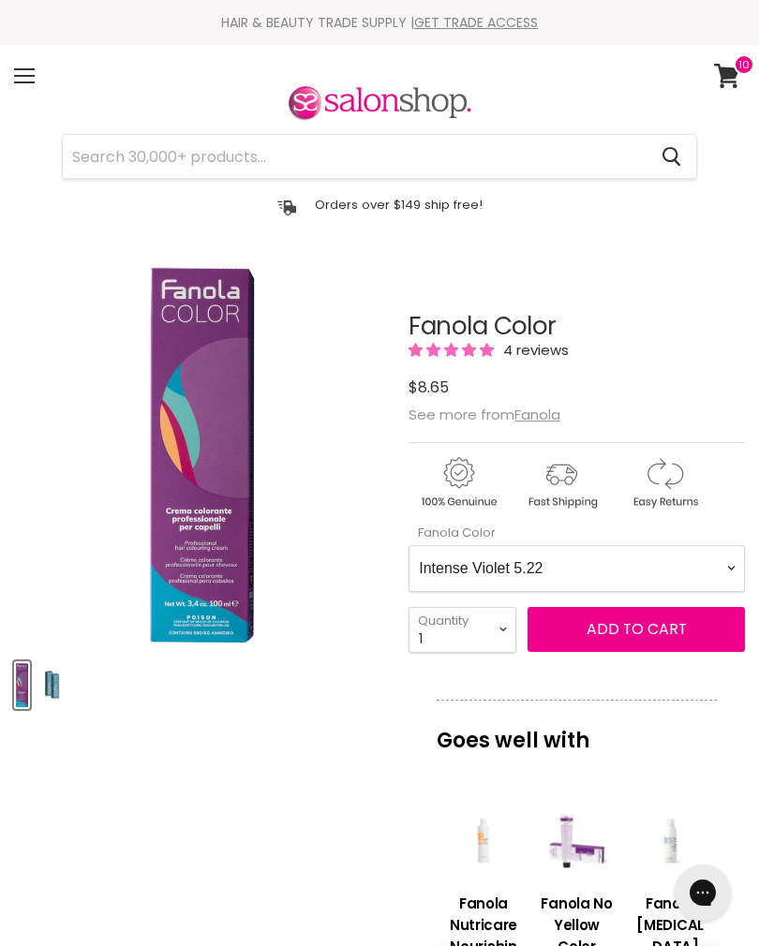
click at [732, 72] on icon at bounding box center [726, 76] width 25 height 24
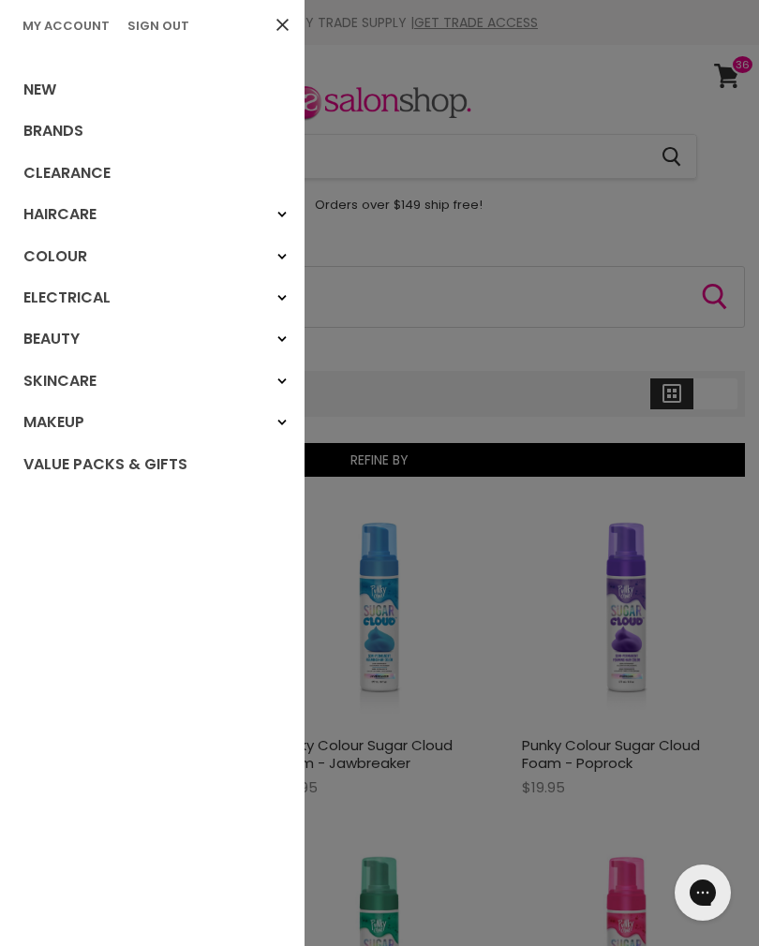
click at [597, 98] on div at bounding box center [379, 473] width 759 height 946
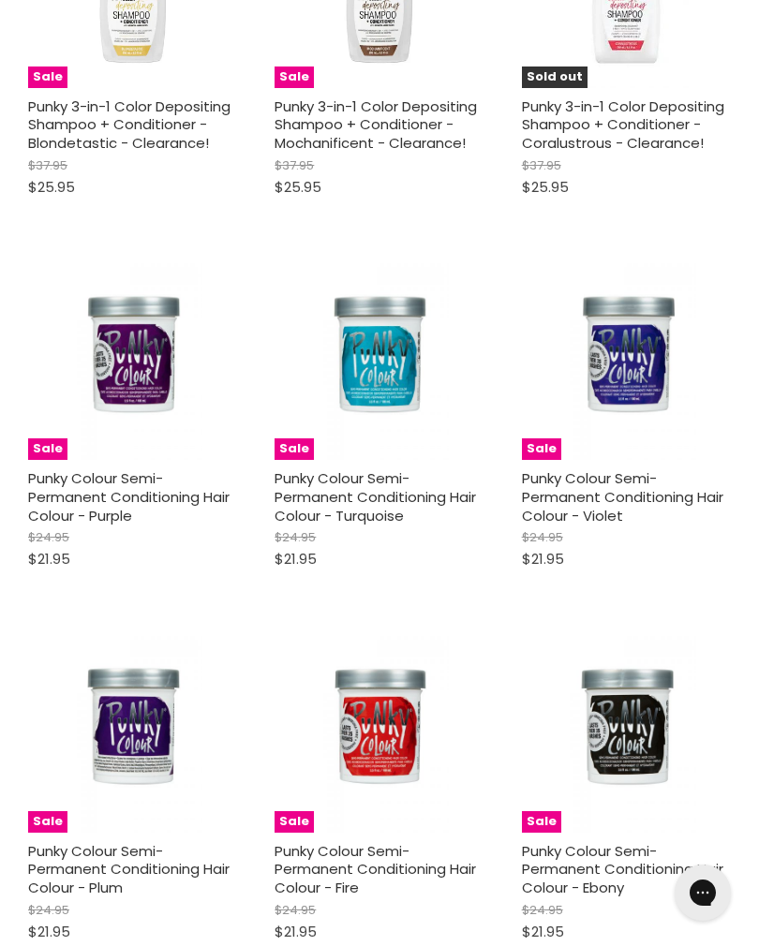
scroll to position [1326, 0]
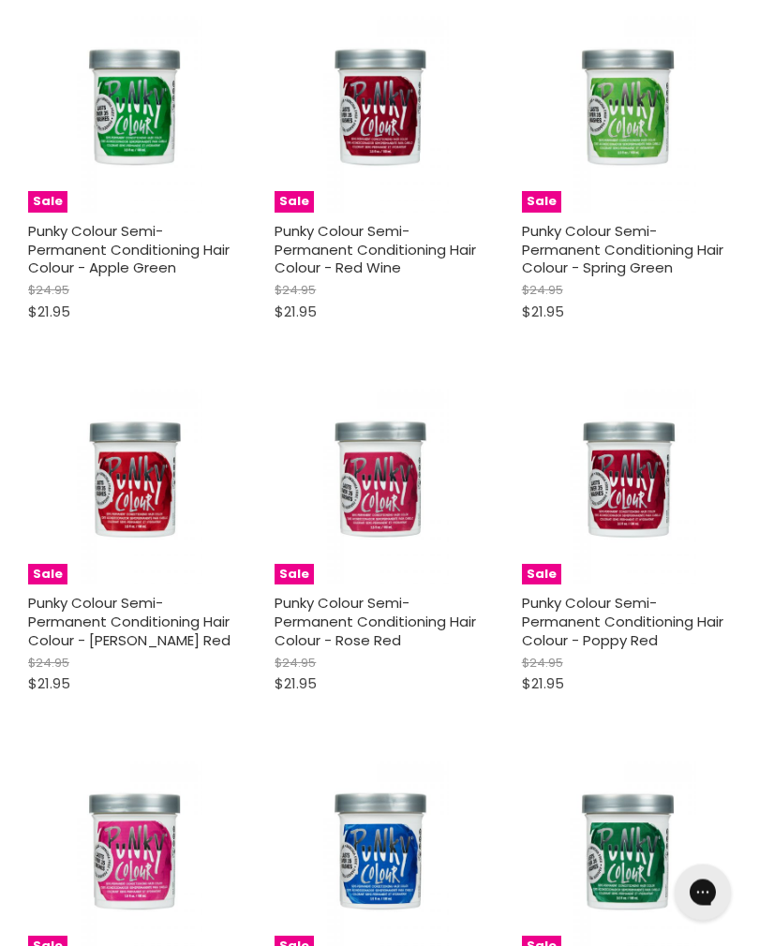
scroll to position [2673, 0]
click at [394, 460] on img "Main content" at bounding box center [379, 480] width 138 height 209
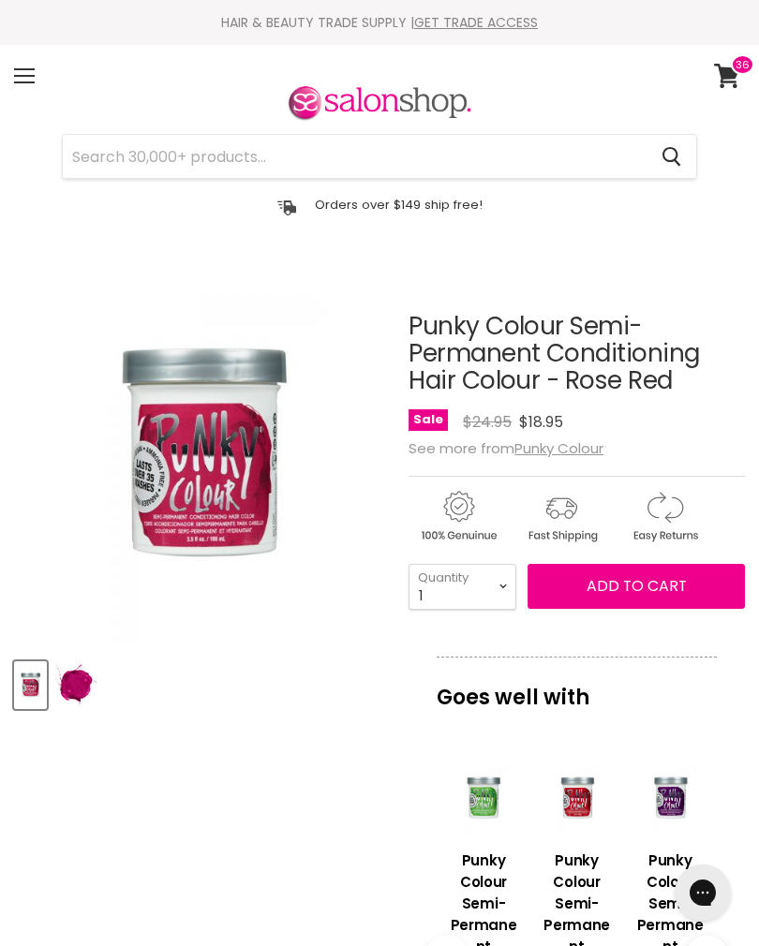
click at [665, 594] on span "Add to cart" at bounding box center [636, 586] width 100 height 22
click at [656, 597] on span "Add to cart" at bounding box center [636, 586] width 100 height 22
click at [279, 683] on div "Product thumbnails" at bounding box center [202, 682] width 382 height 53
click at [556, 170] on input "Search" at bounding box center [355, 156] width 584 height 43
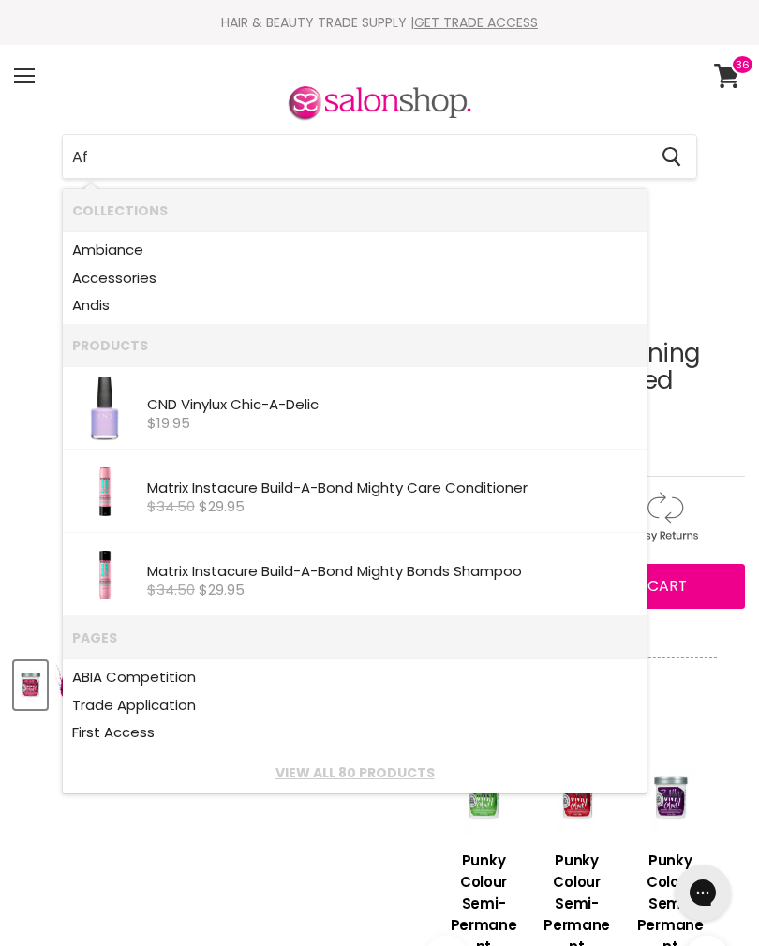
type input "Aff"
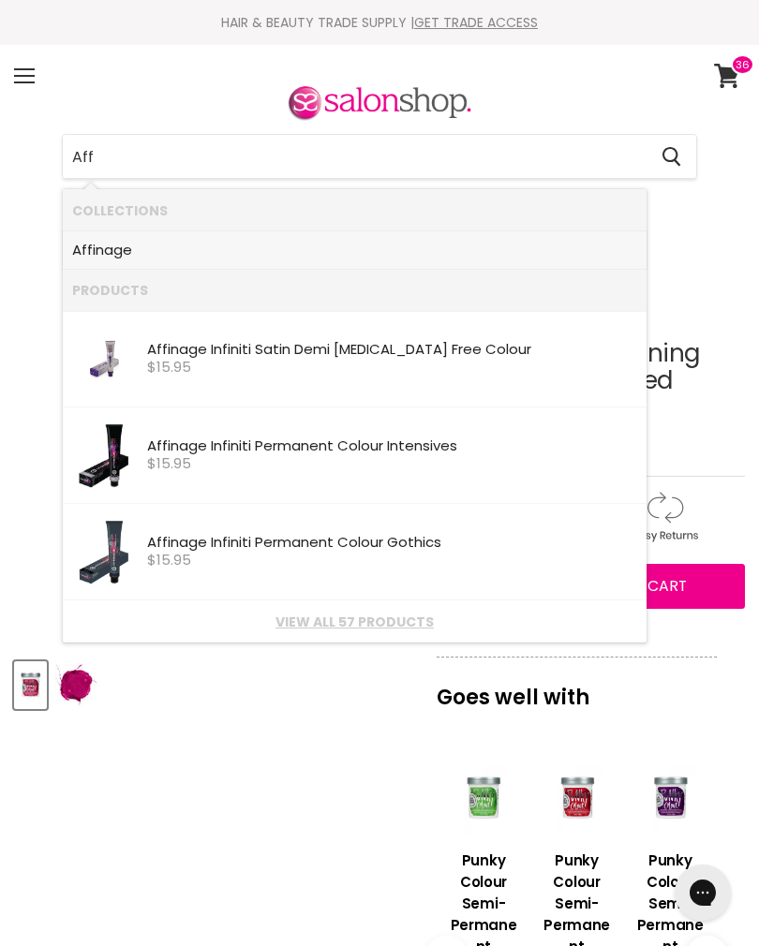
click at [414, 244] on link "Aff inage" at bounding box center [354, 250] width 565 height 28
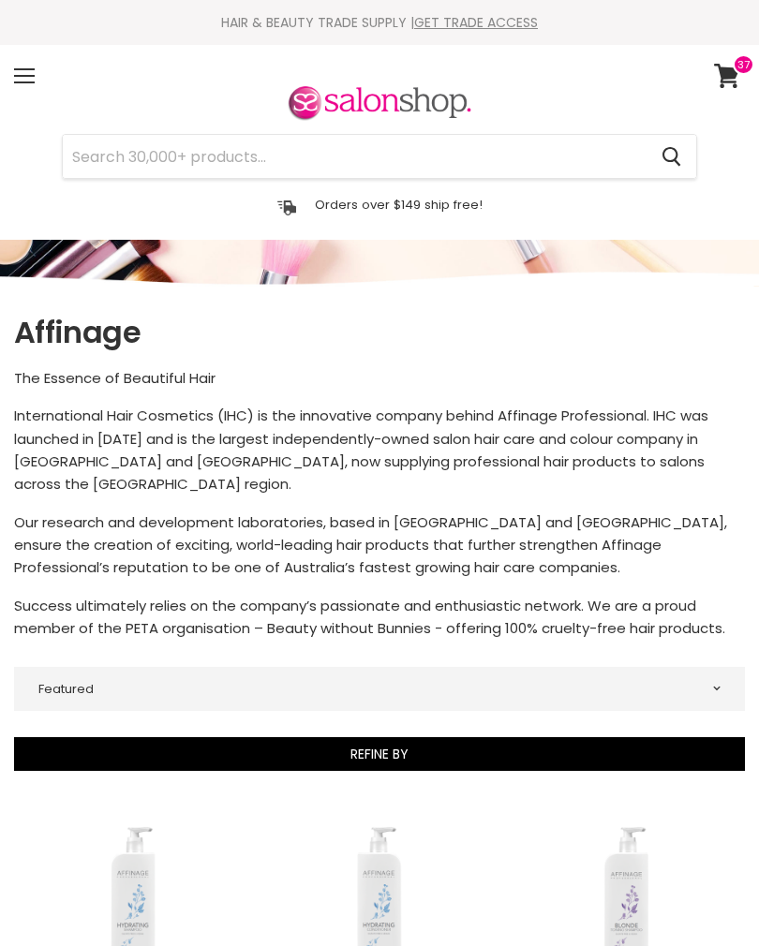
select select "manual"
click at [393, 163] on input "Search" at bounding box center [355, 156] width 584 height 43
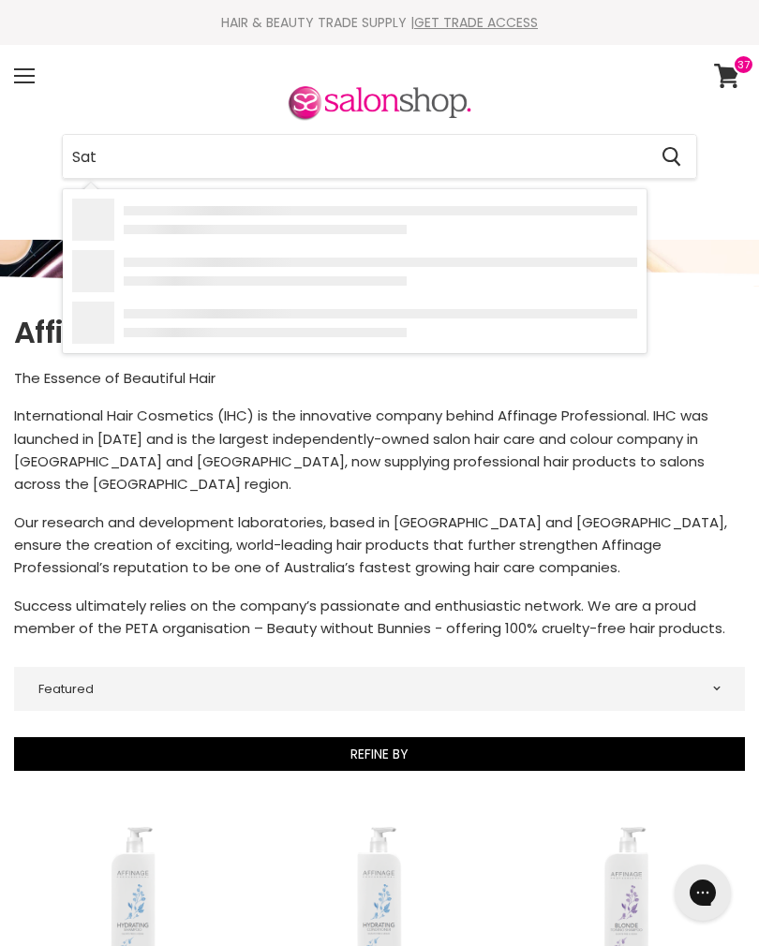
type input "Sati"
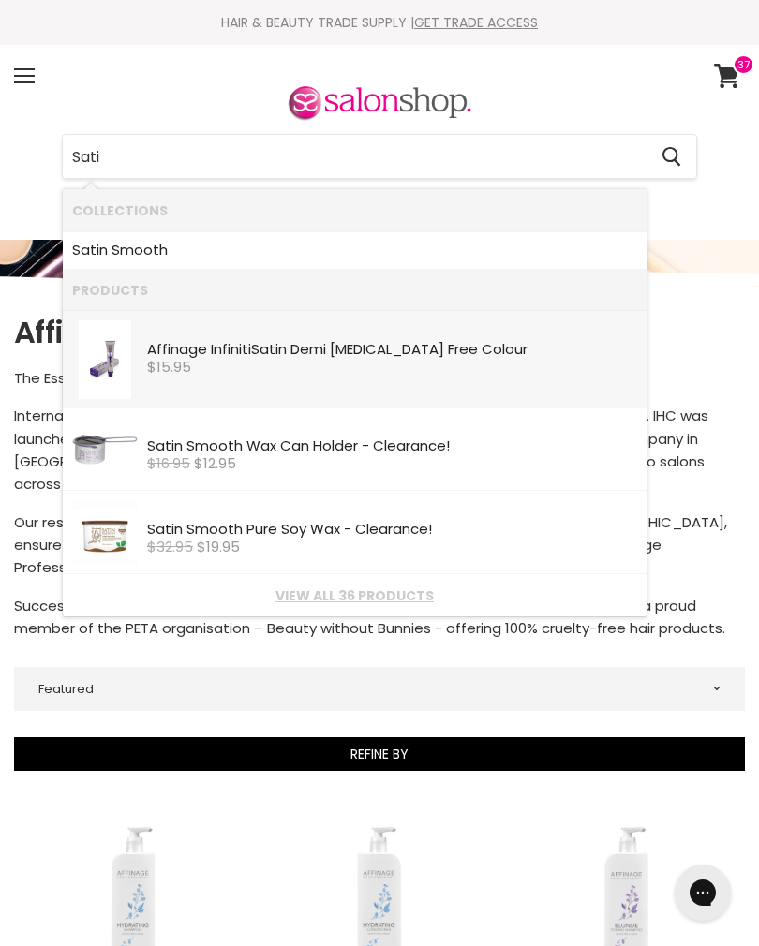
click at [348, 358] on div "Affinage Infiniti Sati n Demi Ammonia Free Colour" at bounding box center [392, 351] width 490 height 19
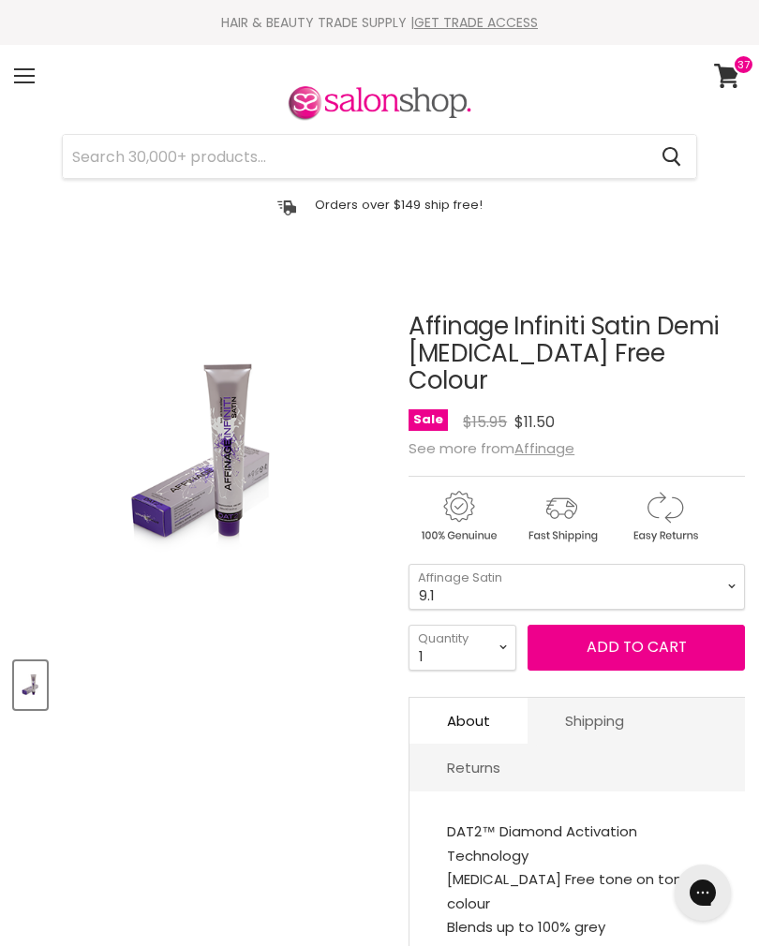
click at [619, 625] on button "Add to cart" at bounding box center [635, 647] width 217 height 45
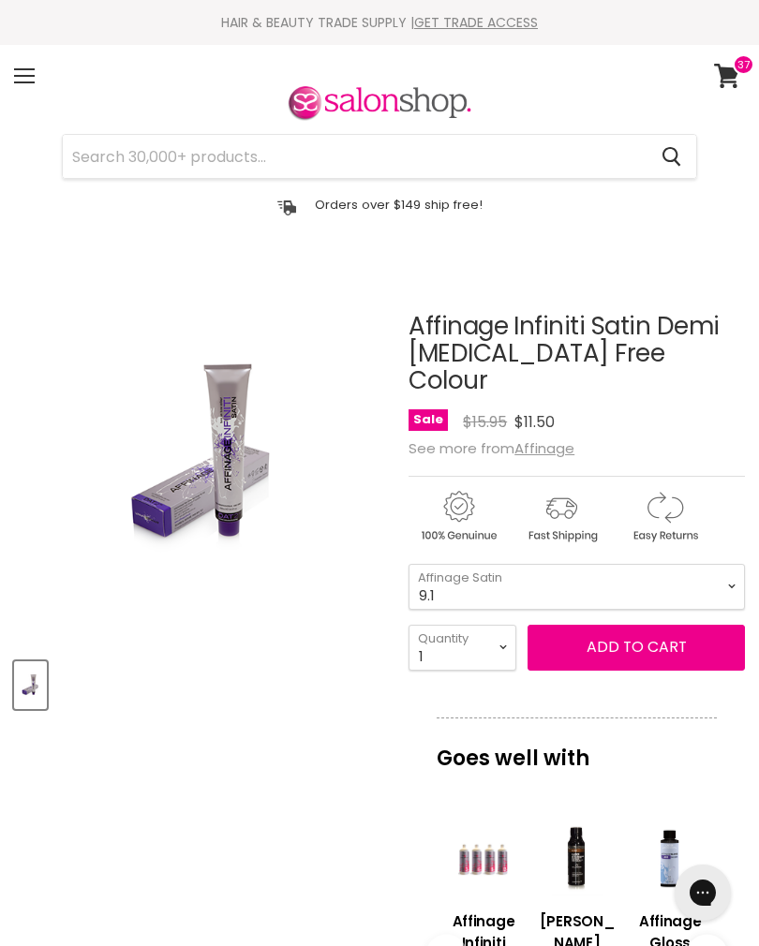
click at [682, 625] on button "Add to cart" at bounding box center [635, 647] width 217 height 45
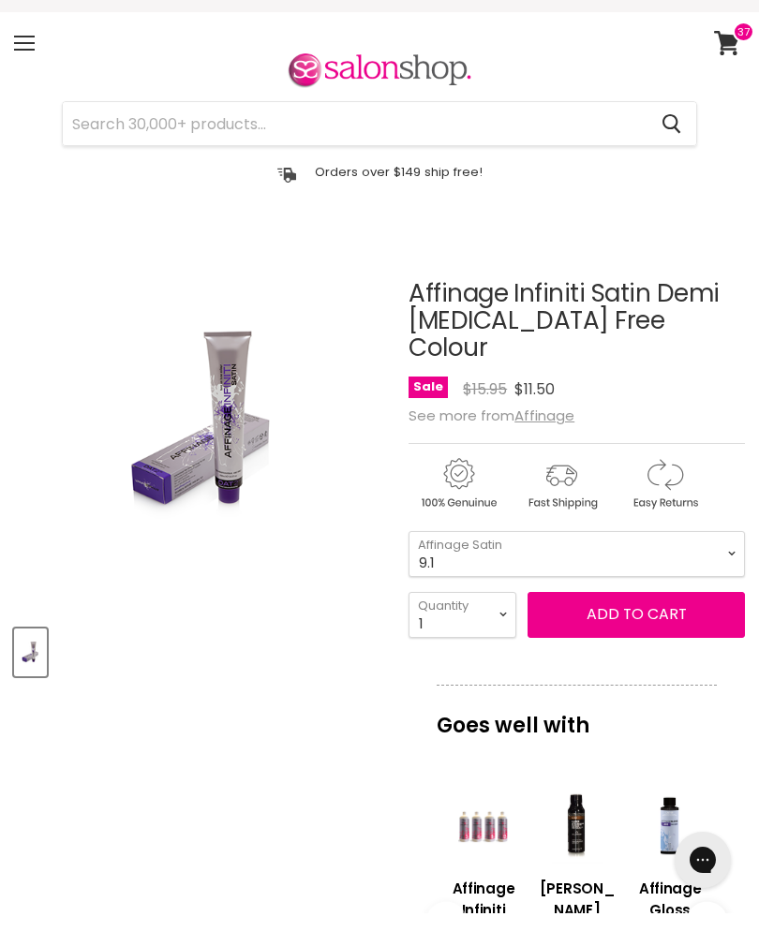
scroll to position [108, 0]
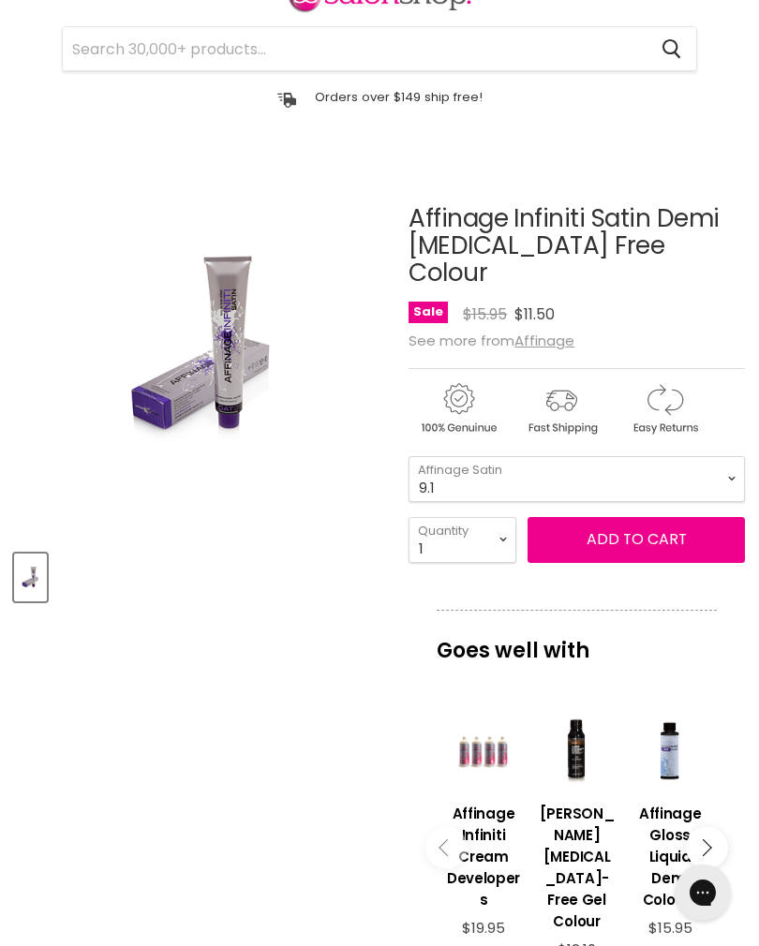
click at [304, 653] on article "Click or scroll to zoom Tap or pinch to zoom Affinage Infiniti Satin Demi Ammon…" at bounding box center [379, 791] width 731 height 1266
click at [648, 456] on select "4.0 5.0 5.036 6.0 6.036 7.0 7.036 8.0 8.12 8.32 9.046 9.1 9.21 9.32 10.01" at bounding box center [576, 479] width 336 height 46
select select "10.01"
click at [489, 522] on select "1 2 3 4 5 6 7 8 9 10+" at bounding box center [462, 540] width 108 height 46
select select "2"
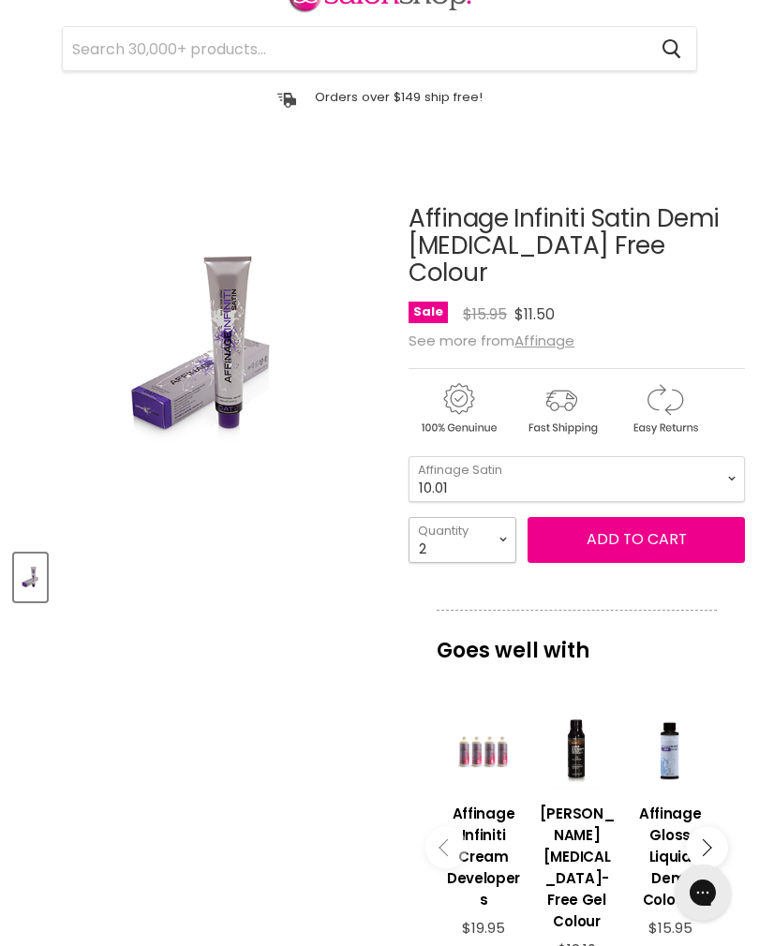
type input "2"
click at [665, 527] on button "Add to cart" at bounding box center [635, 539] width 217 height 45
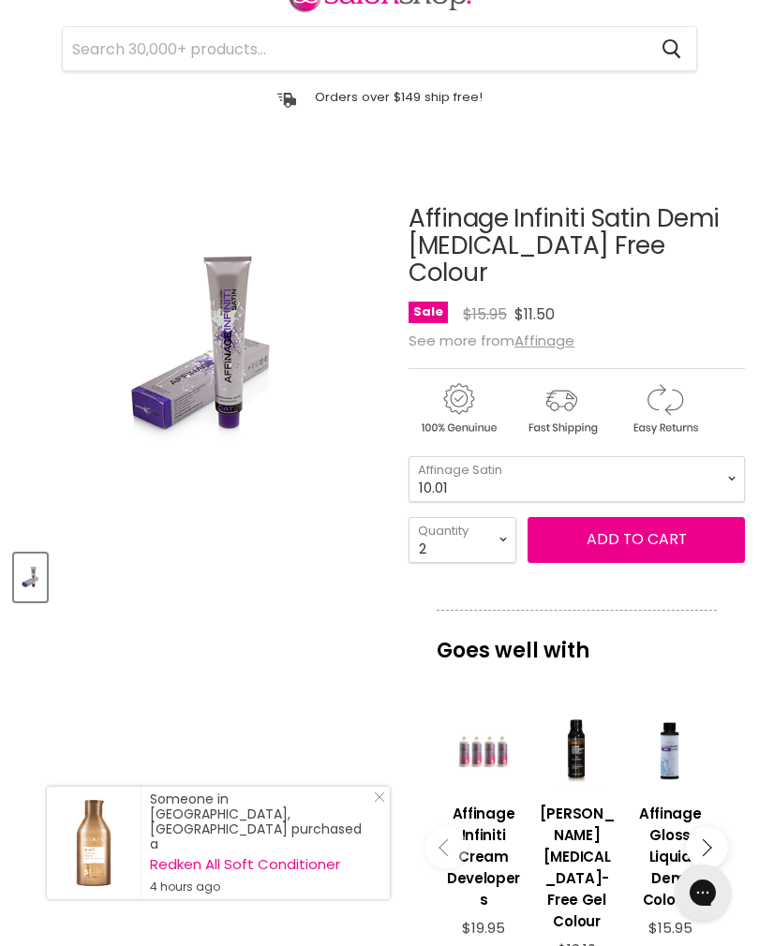
click at [118, 597] on div "Product thumbnails" at bounding box center [202, 574] width 382 height 53
click at [653, 456] on select "4.0 5.0 5.036 6.0 6.036 7.0 7.036 8.0 8.12 8.32 9.046 9.1 9.21 9.32 10.01" at bounding box center [576, 479] width 336 height 46
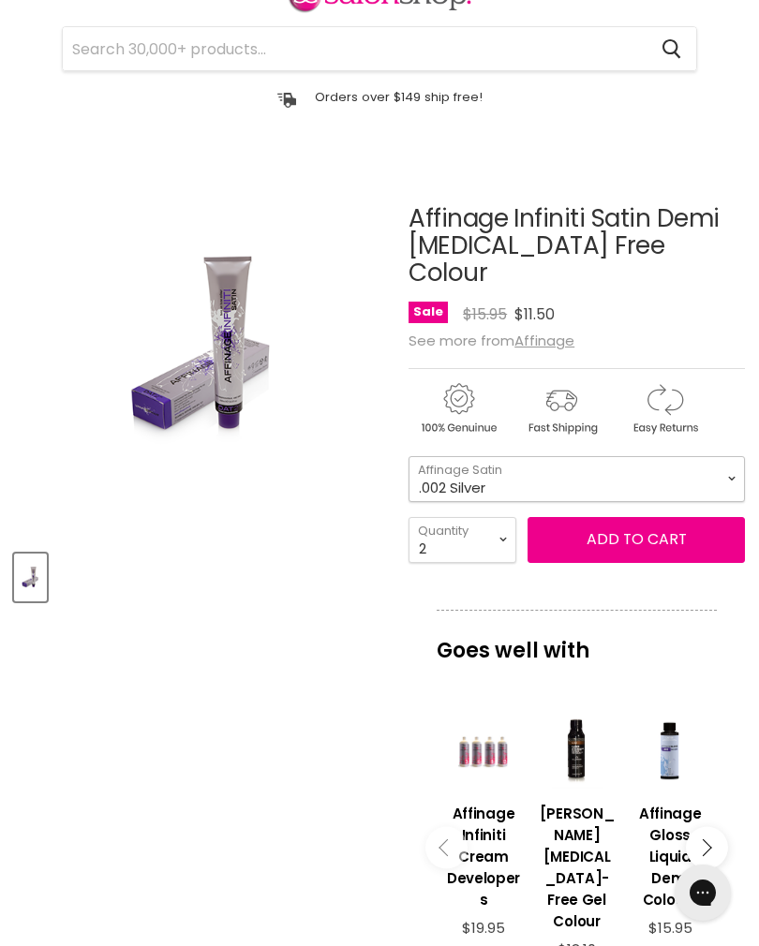
select select ".002 Silver"
click at [467, 517] on select "1 2 3 4 5 6 7 8 9 10+" at bounding box center [462, 540] width 108 height 46
select select "1"
type input "1"
click at [672, 517] on button "Add to cart" at bounding box center [635, 539] width 217 height 45
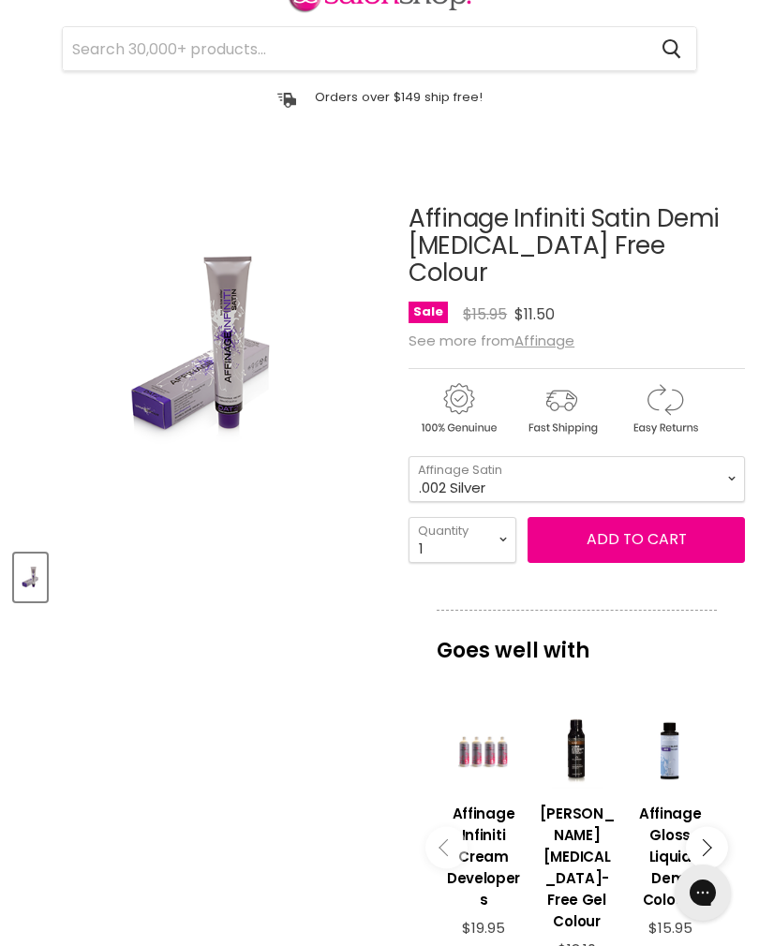
click at [119, 550] on div "Product thumbnails" at bounding box center [202, 574] width 382 height 53
click at [646, 456] on select "4.0 5.0 5.036 6.0 6.036 7.0 7.036 8.0 8.12 8.32 9.046 9.1 9.21 9.32 10.01" at bounding box center [576, 479] width 336 height 46
click at [676, 456] on select "4.0 5.0 5.036 6.0 6.036 7.0 7.036 8.0 8.12 8.32 9.046 9.1 9.21 9.32 10.01" at bounding box center [576, 479] width 336 height 46
select select ".000 Clear"
click at [491, 517] on select "1 2 3 4 5 6 7 8 9 10+" at bounding box center [462, 540] width 108 height 46
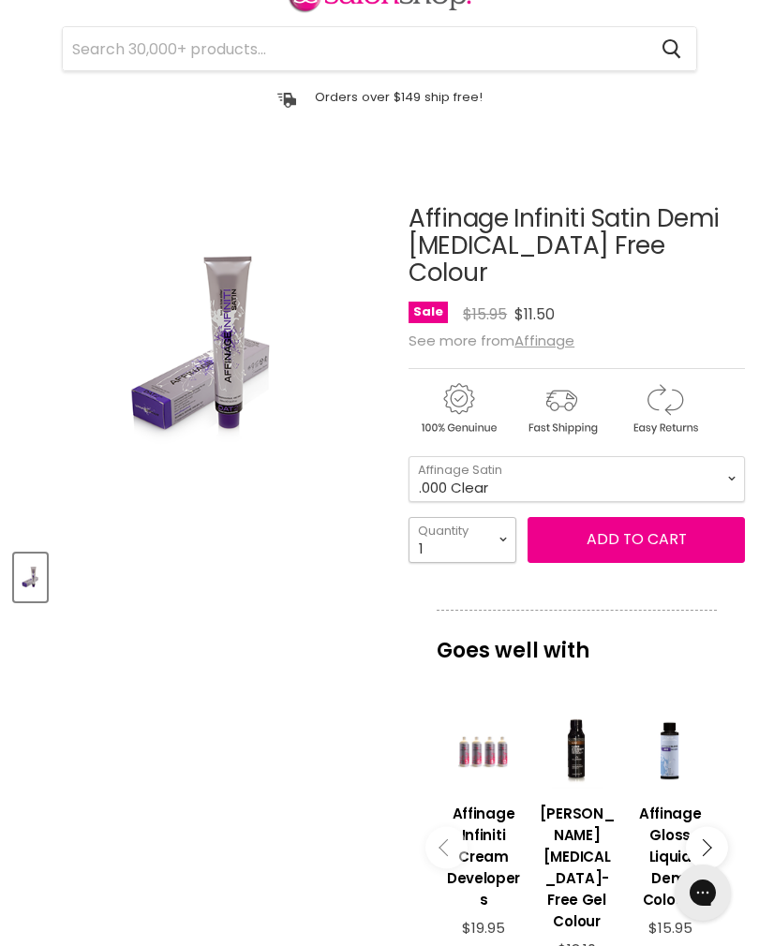
select select "2"
type input "2"
click at [662, 517] on button "Add to cart" at bounding box center [635, 539] width 217 height 45
click at [311, 661] on article "Click or scroll to zoom Tap or pinch to zoom Affinage Infiniti Satin Demi Ammon…" at bounding box center [379, 791] width 731 height 1266
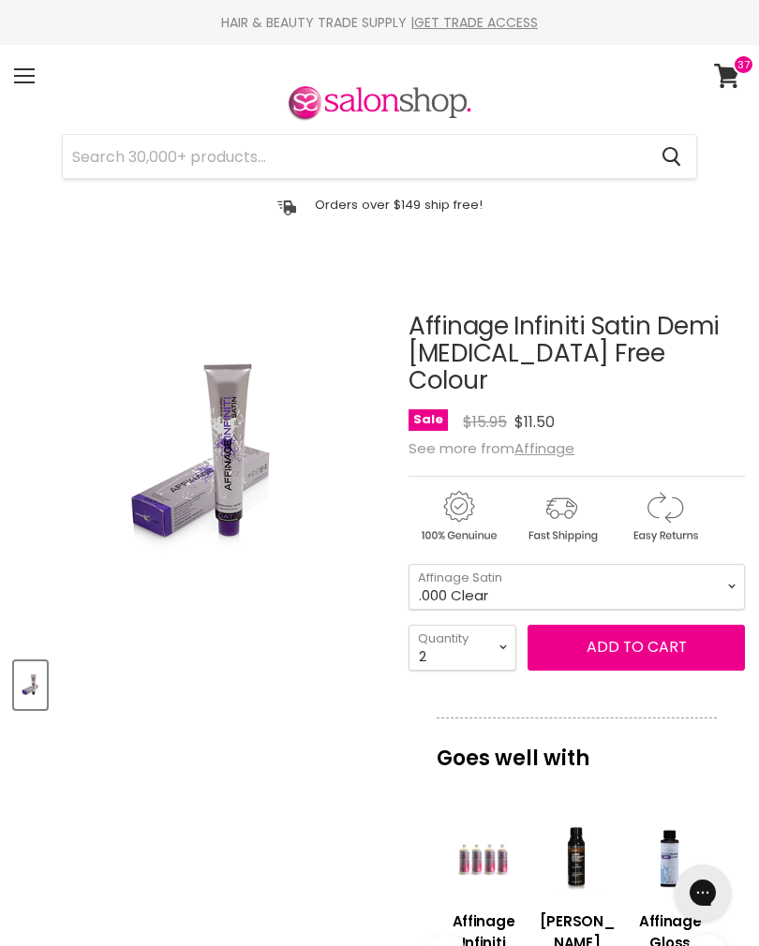
click at [729, 77] on icon at bounding box center [726, 76] width 25 height 24
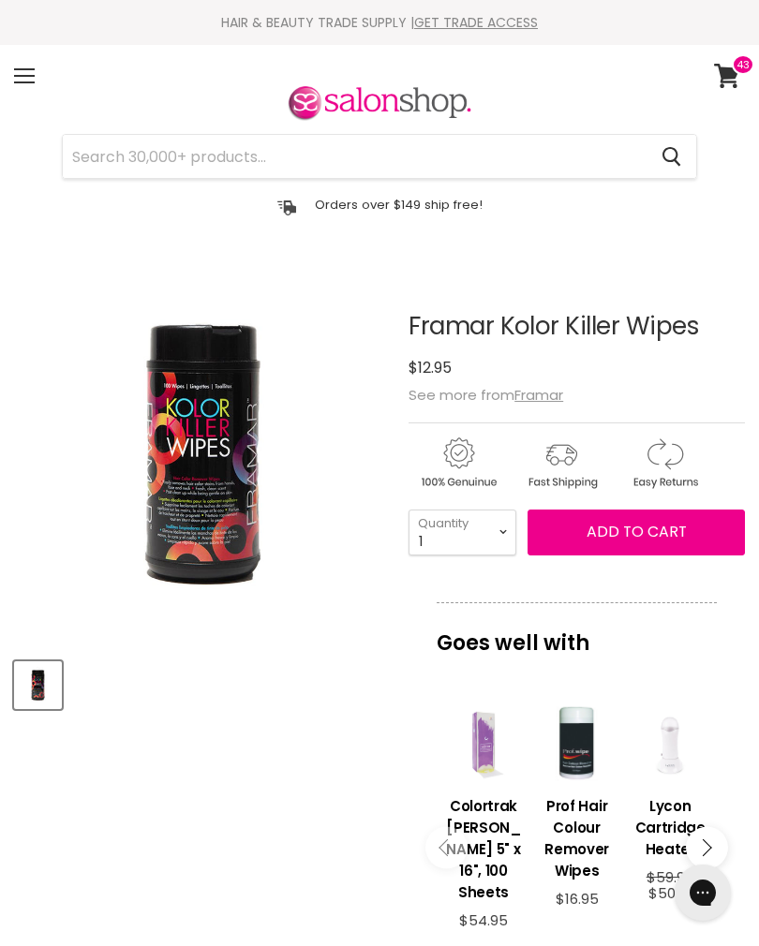
click at [111, 829] on article "Click or scroll to zoom Tap or pinch to zoom Framar Kolor Killer Wipes No revie…" at bounding box center [379, 849] width 731 height 1167
click at [109, 160] on input "Search" at bounding box center [355, 156] width 584 height 43
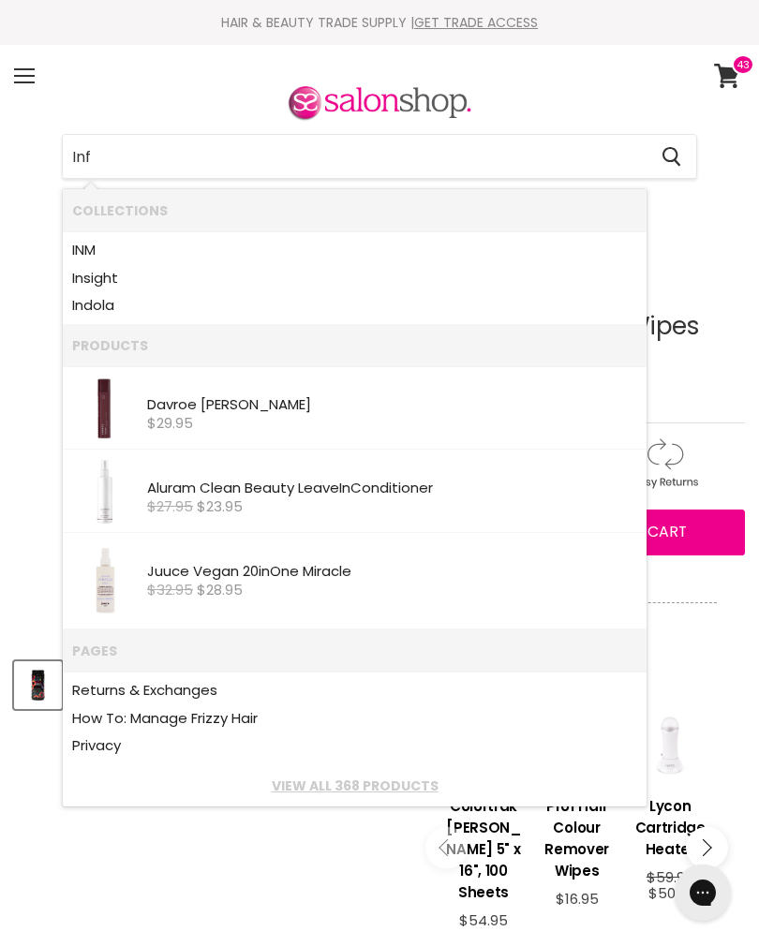
type input "Infr"
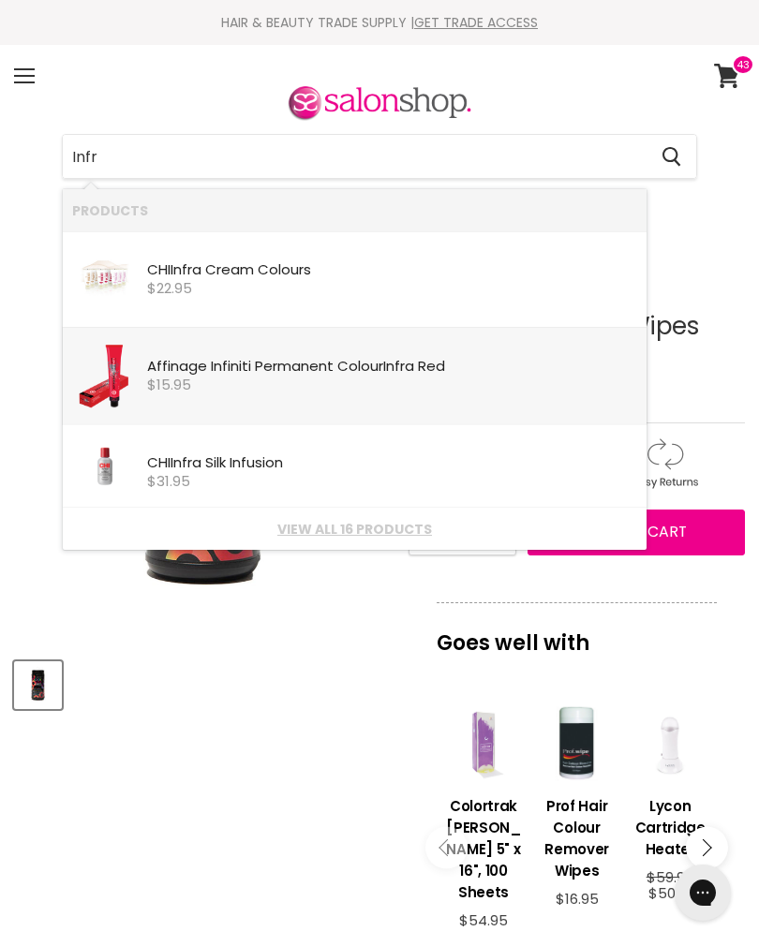
click at [469, 376] on div "Affinage Infiniti Permanent Colour Infr a Red" at bounding box center [392, 368] width 490 height 19
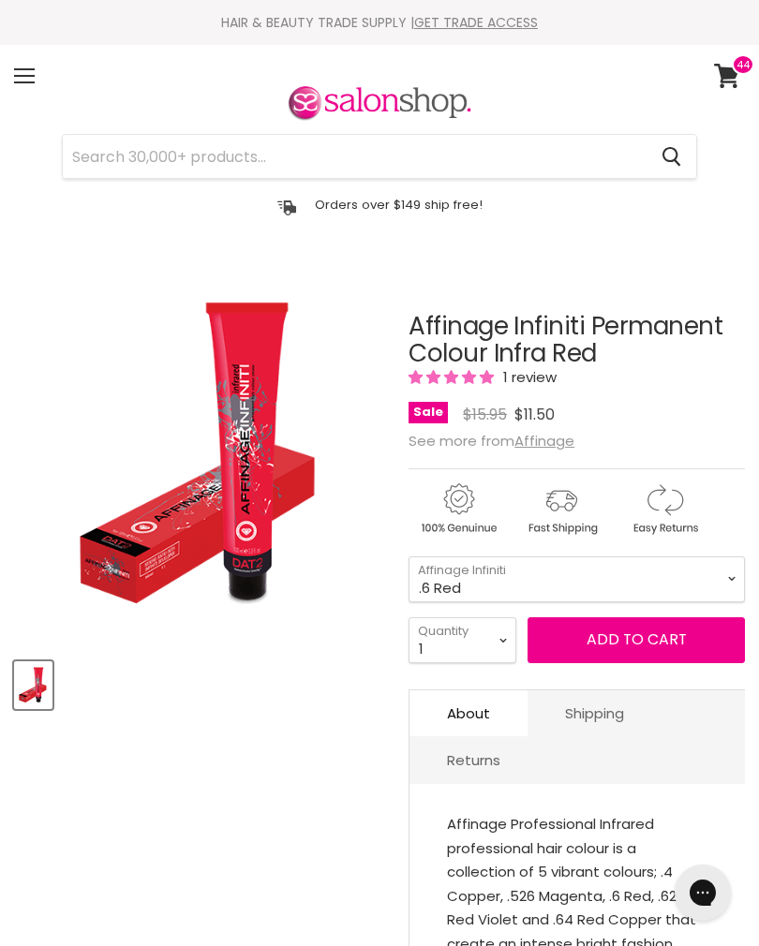
select select ".6 Red"
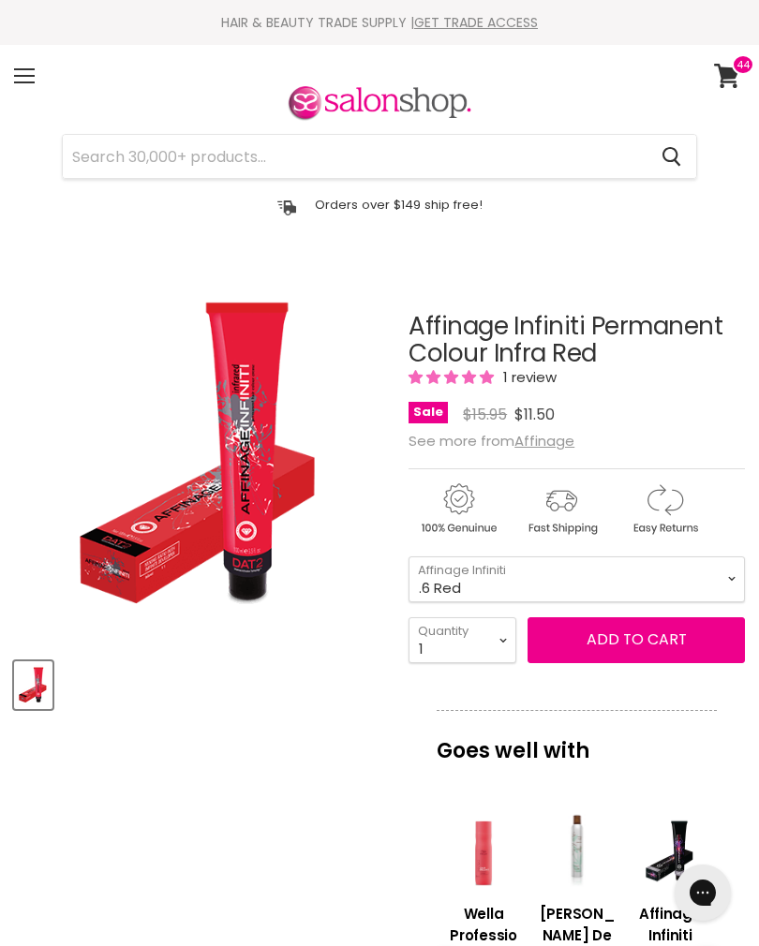
click at [648, 642] on button "Add to cart" at bounding box center [635, 639] width 217 height 45
click at [642, 647] on button "Add to cart" at bounding box center [635, 639] width 217 height 45
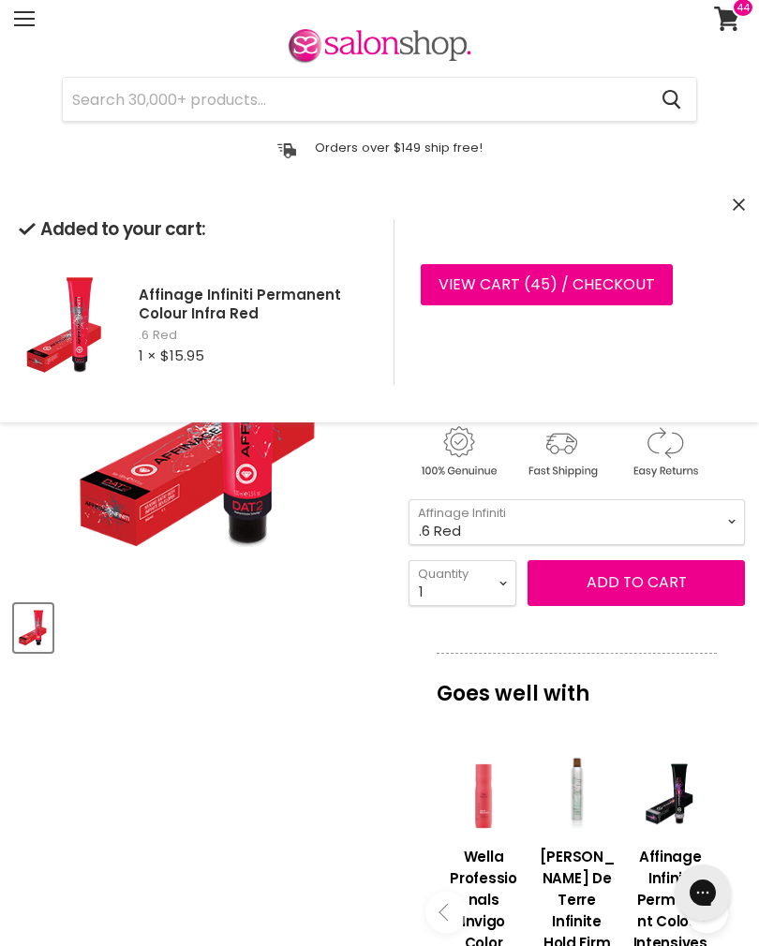
scroll to position [58, 0]
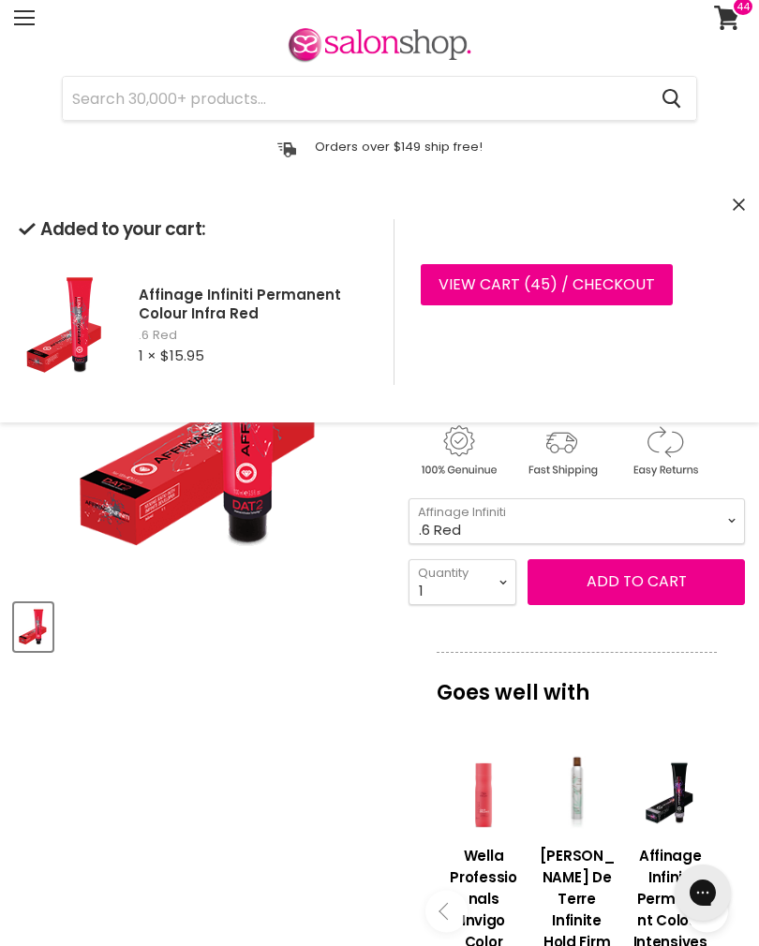
click at [550, 280] on link "View cart ( 45 ) / Checkout" at bounding box center [547, 284] width 252 height 41
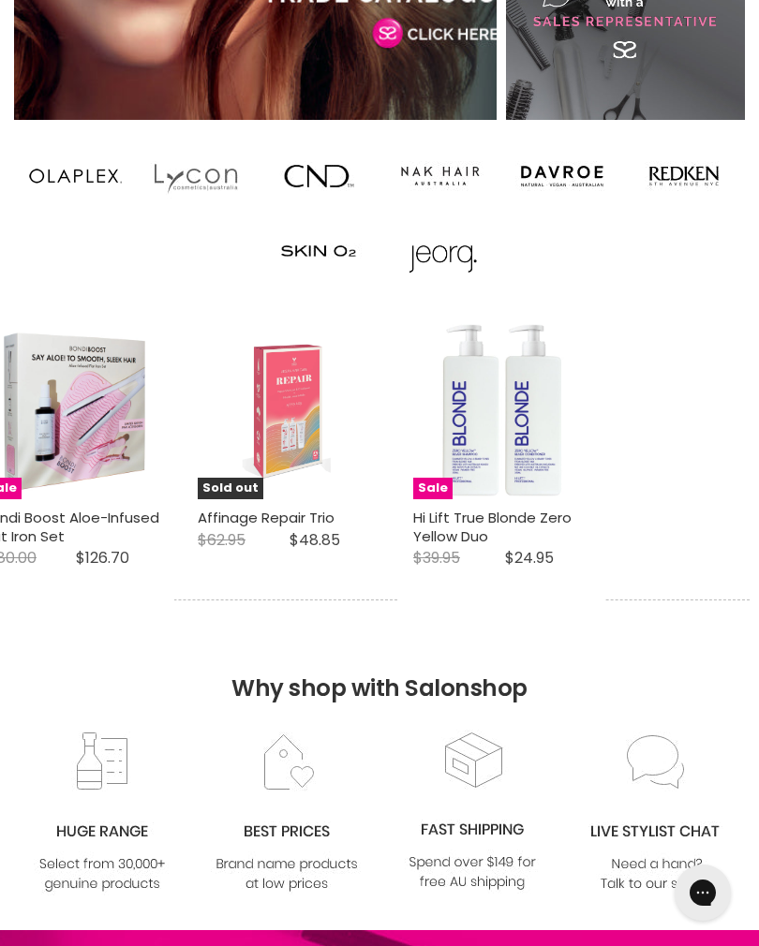
scroll to position [1634, 0]
